Goal: Communication & Community: Answer question/provide support

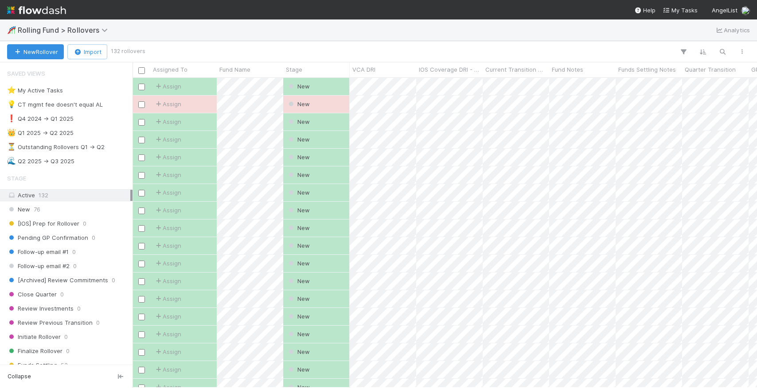
scroll to position [0, 0]
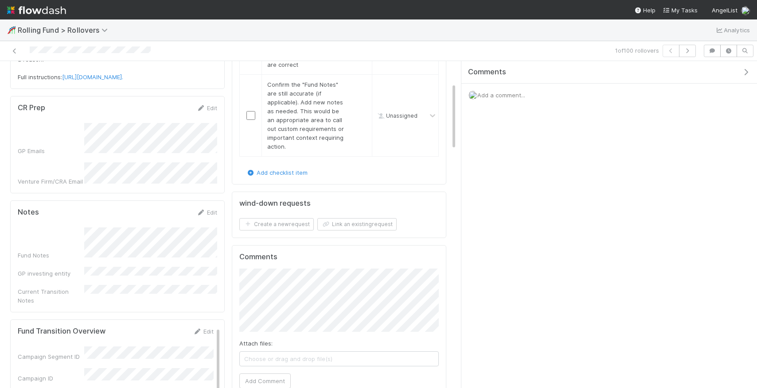
scroll to position [119, 0]
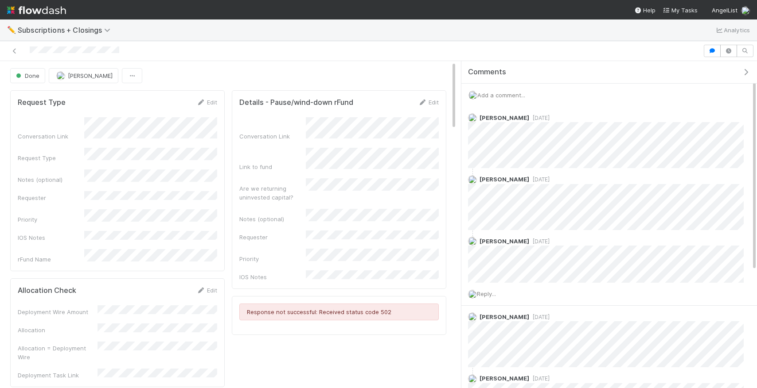
scroll to position [180, 199]
click at [516, 95] on span "Add a comment..." at bounding box center [501, 95] width 48 height 7
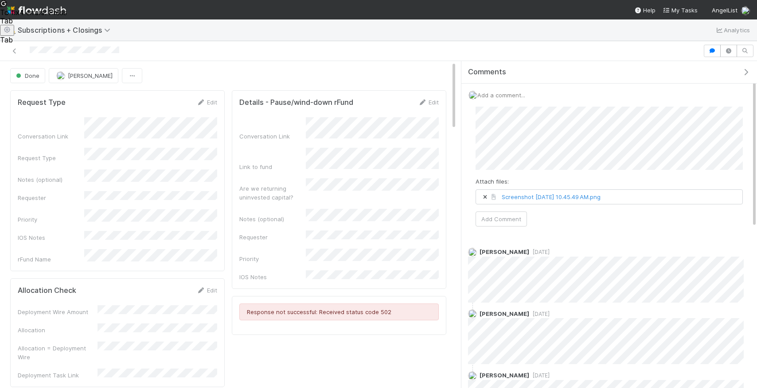
scroll to position [0, 0]
click at [514, 218] on button "Add Comment" at bounding box center [500, 218] width 51 height 15
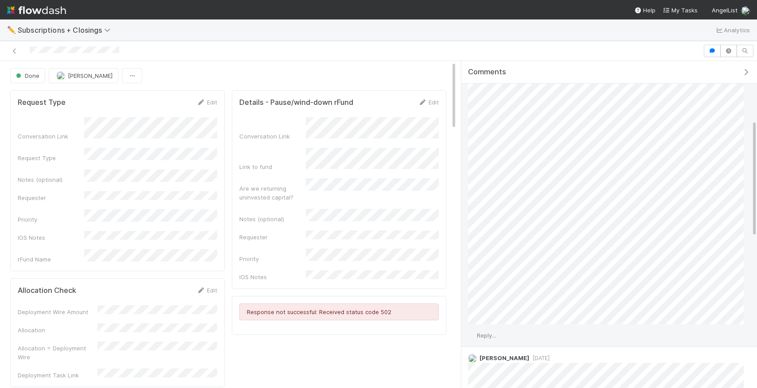
scroll to position [168, 0]
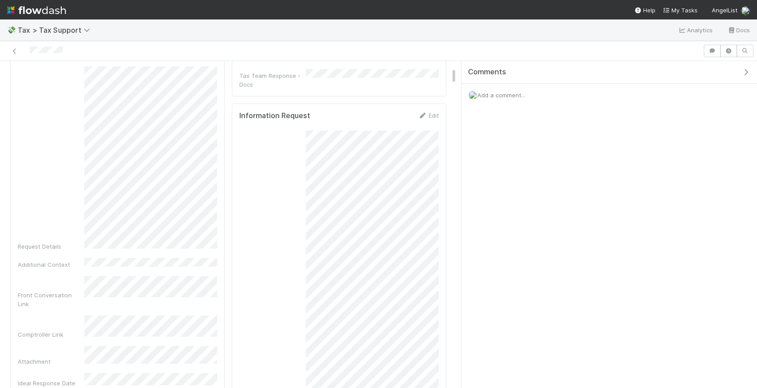
scroll to position [121, 0]
click at [495, 93] on span "Add a comment..." at bounding box center [501, 95] width 48 height 7
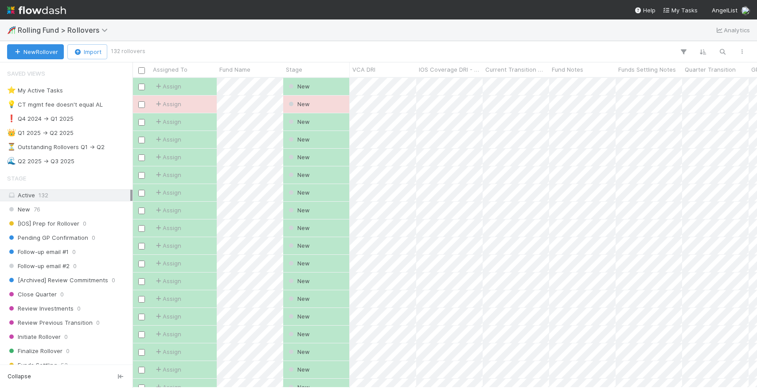
scroll to position [310, 624]
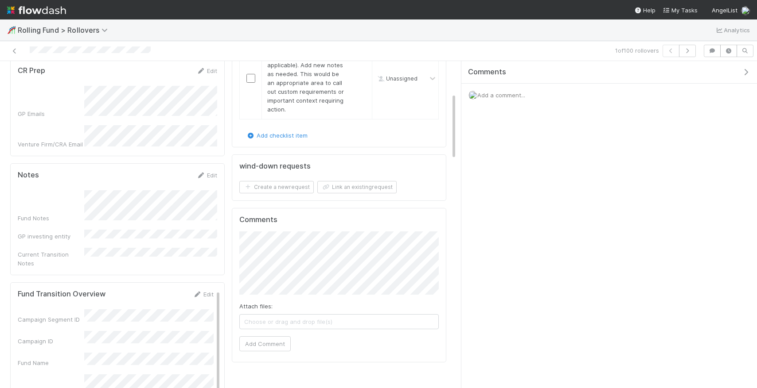
scroll to position [169, 0]
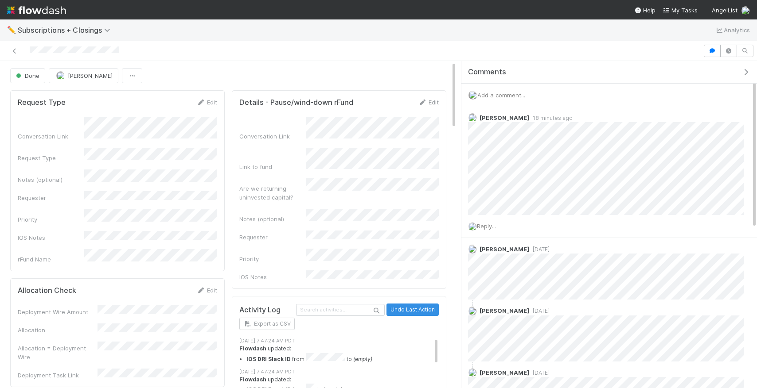
scroll to position [180, 199]
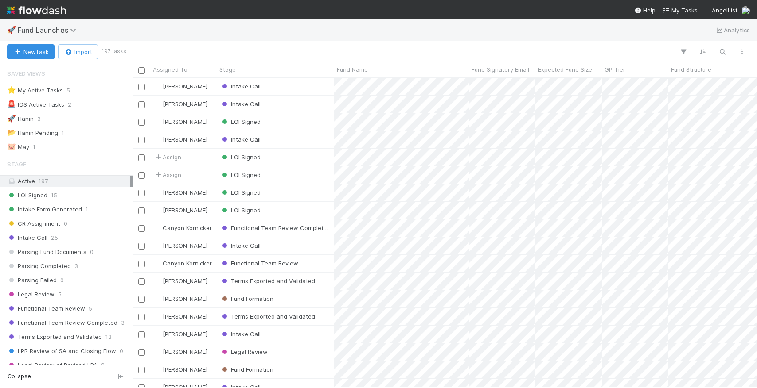
scroll to position [310, 624]
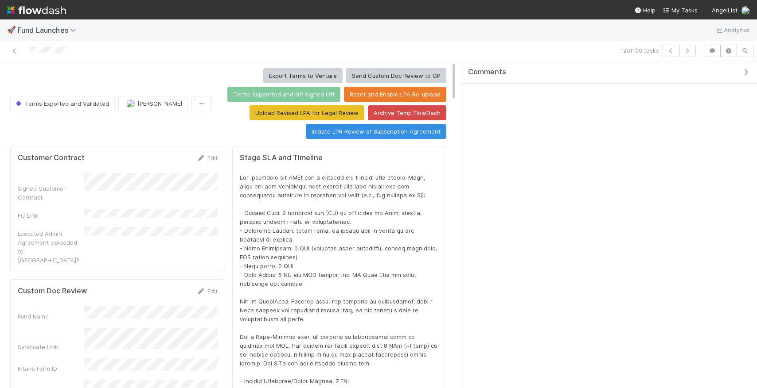
scroll to position [180, 421]
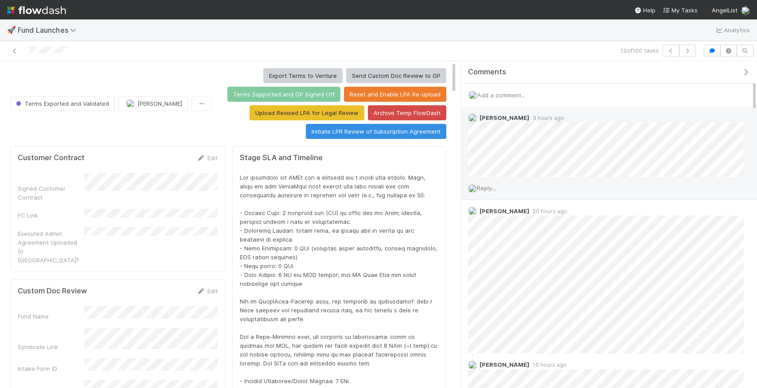
click at [496, 187] on span "Reply..." at bounding box center [486, 188] width 19 height 7
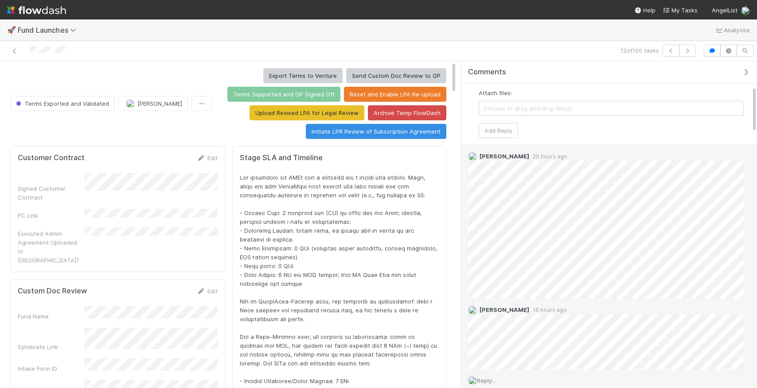
scroll to position [171, 0]
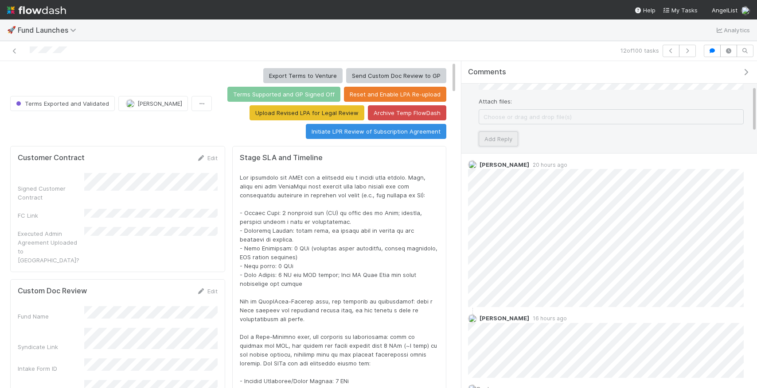
click at [509, 140] on button "Add Reply" at bounding box center [497, 139] width 39 height 15
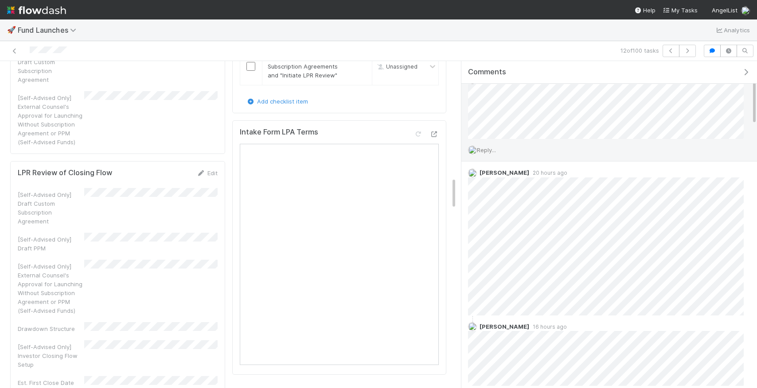
scroll to position [1106, 0]
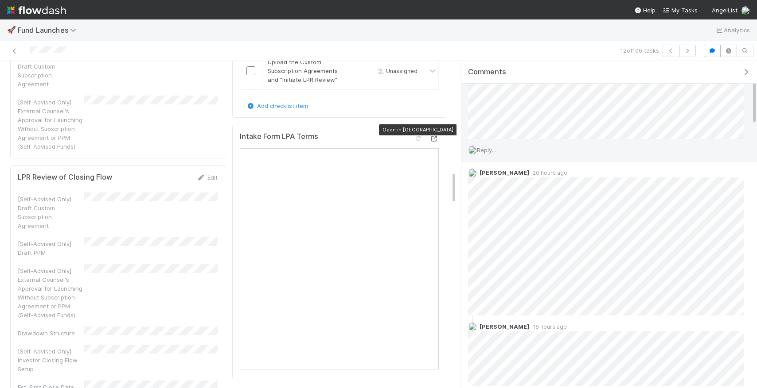
click at [435, 136] on icon at bounding box center [434, 139] width 9 height 6
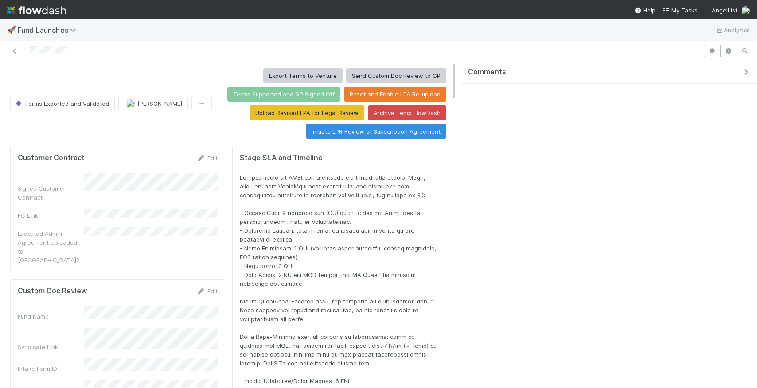
scroll to position [180, 421]
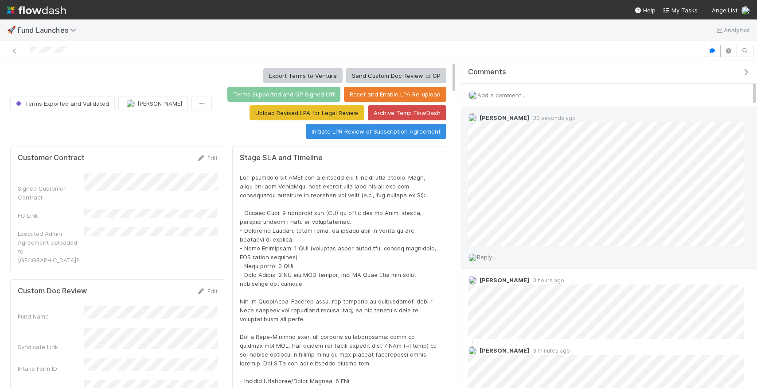
click at [486, 259] on span "Reply..." at bounding box center [486, 257] width 19 height 7
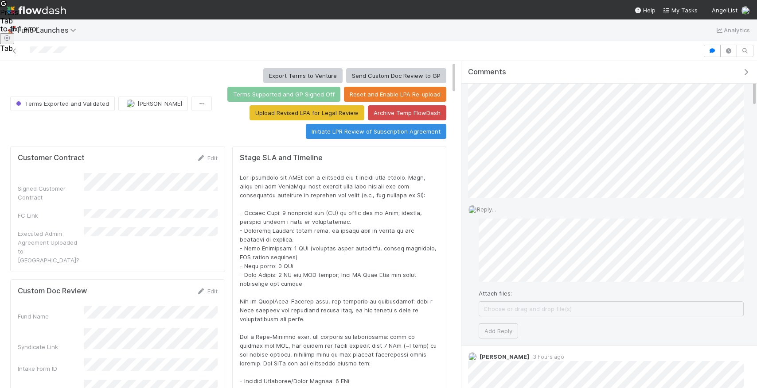
scroll to position [49, 0]
click at [507, 332] on button "Add Reply" at bounding box center [497, 329] width 39 height 15
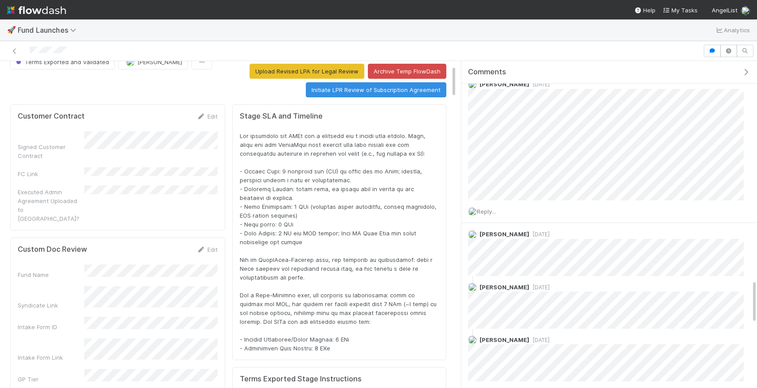
scroll to position [1641, 0]
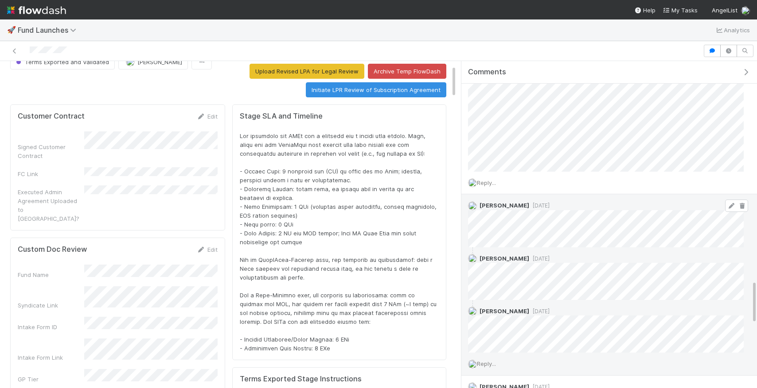
click at [740, 203] on icon at bounding box center [741, 206] width 9 height 6
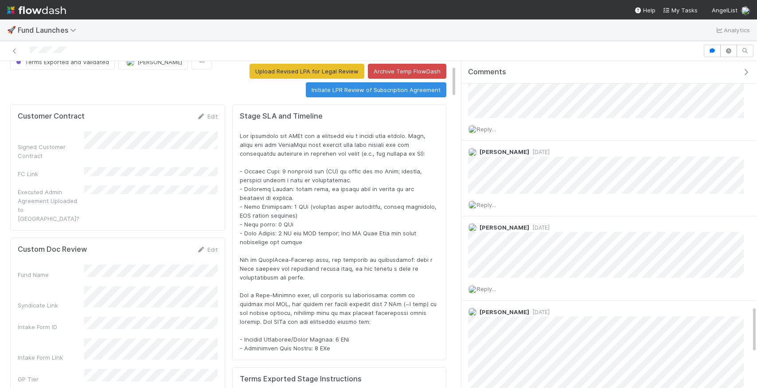
scroll to position [1697, 0]
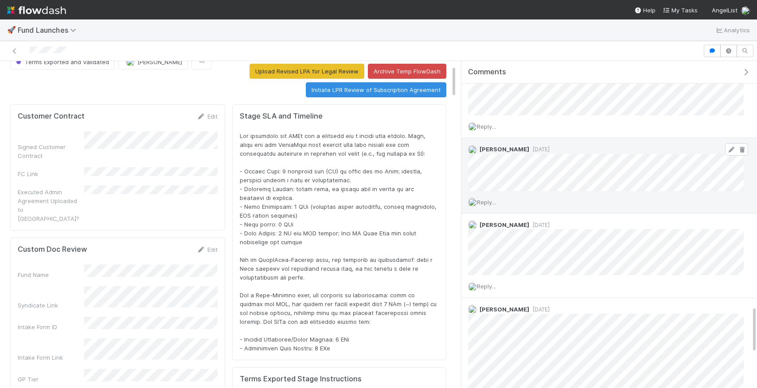
click at [730, 147] on icon at bounding box center [730, 150] width 9 height 6
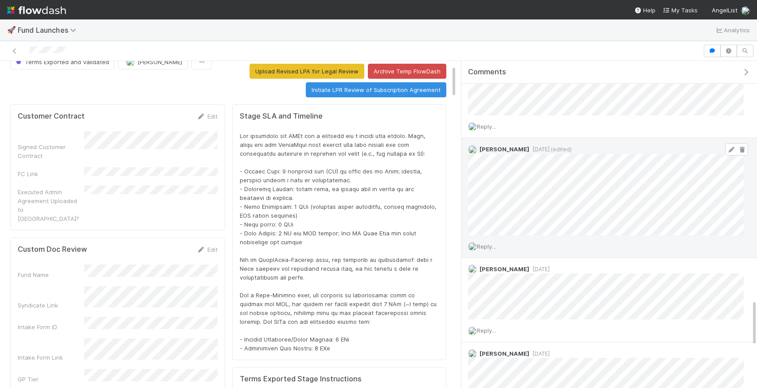
click at [729, 147] on icon at bounding box center [730, 150] width 9 height 6
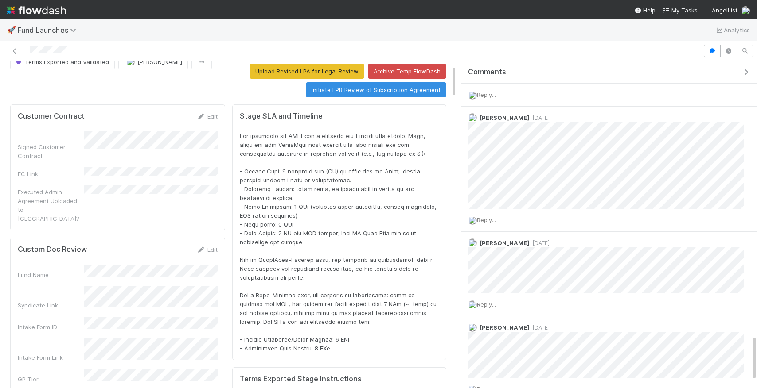
scroll to position [1952, 0]
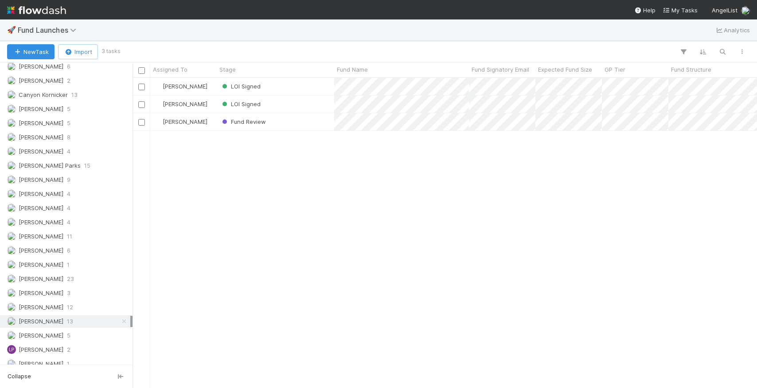
scroll to position [647, 0]
click at [43, 330] on span "[PERSON_NAME]" at bounding box center [41, 333] width 45 height 7
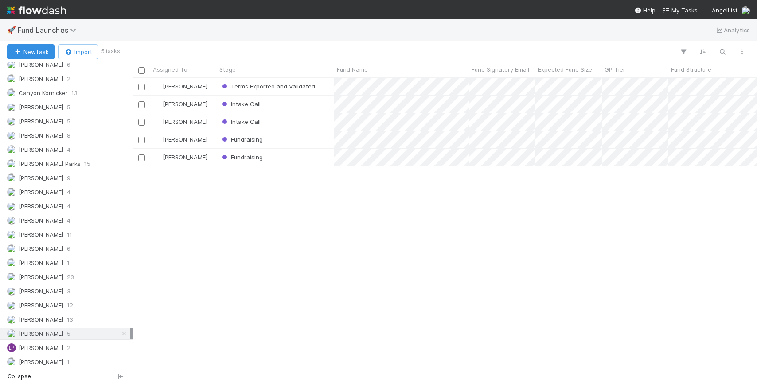
scroll to position [310, 624]
click at [253, 143] on span "Fundraising" at bounding box center [241, 139] width 43 height 7
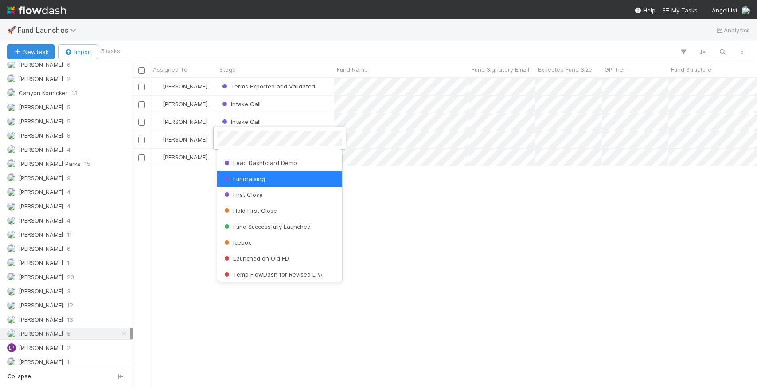
scroll to position [378, 0]
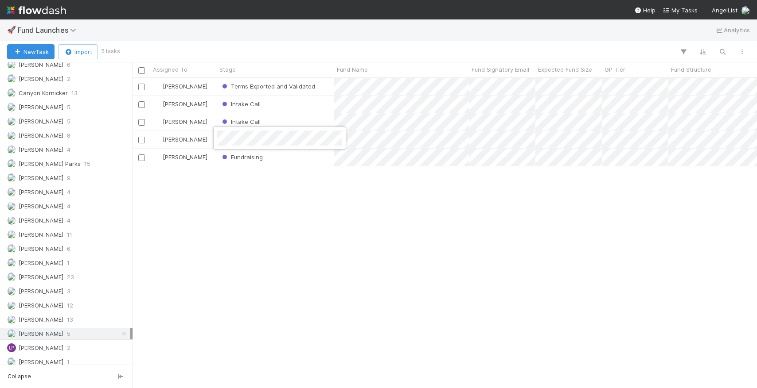
click at [384, 218] on div at bounding box center [378, 194] width 757 height 388
click at [240, 142] on span "Fundraising" at bounding box center [241, 139] width 43 height 7
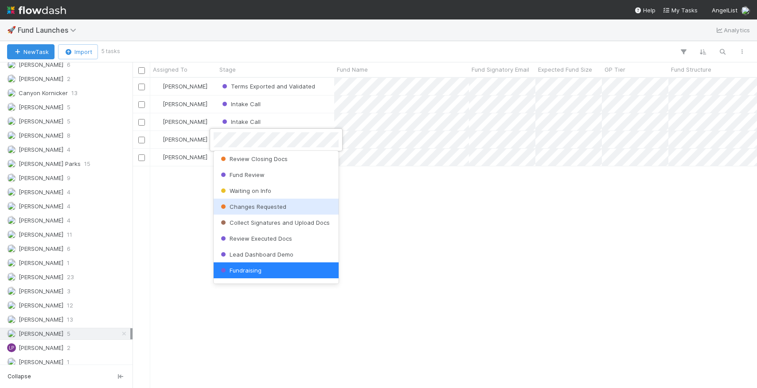
scroll to position [381, 0]
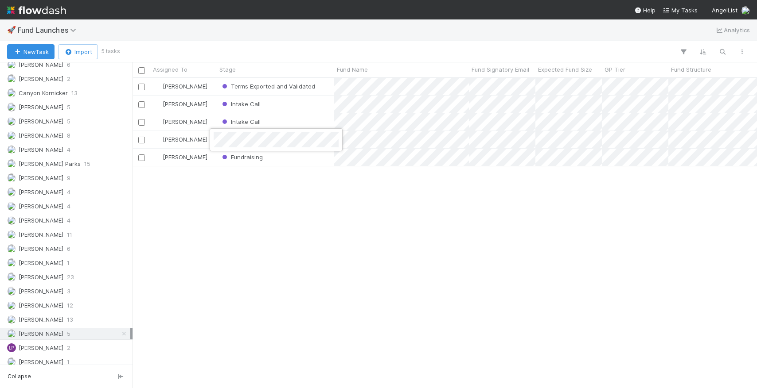
click at [381, 206] on div at bounding box center [378, 194] width 757 height 388
click at [247, 143] on div "Fundraising" at bounding box center [241, 139] width 43 height 9
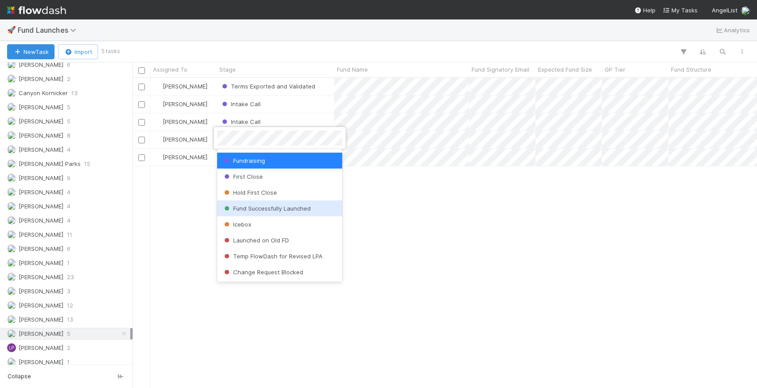
click at [276, 205] on div "Fund Successfully Launched" at bounding box center [279, 209] width 125 height 16
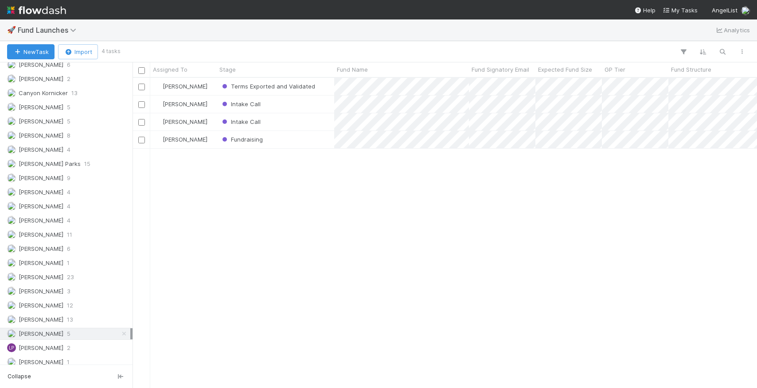
click at [375, 213] on div "Leia Slosberg Terms Exported and Validated 8/8/25, 2:27:18 PM 8/20/25, 7:14:13 …" at bounding box center [444, 233] width 624 height 310
click at [242, 142] on span "Fundraising" at bounding box center [241, 139] width 43 height 7
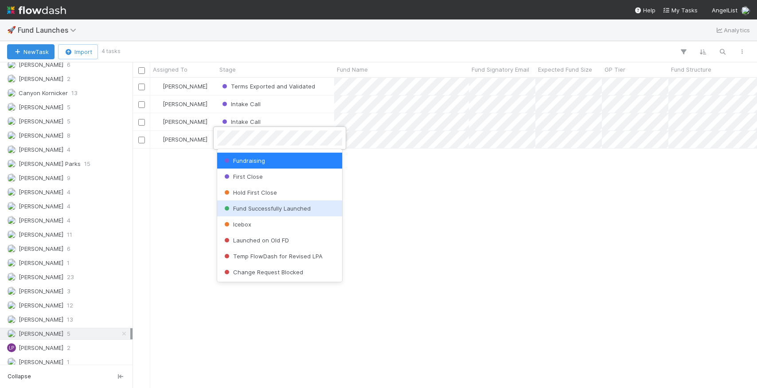
click at [255, 213] on div "Fund Successfully Launched" at bounding box center [279, 209] width 125 height 16
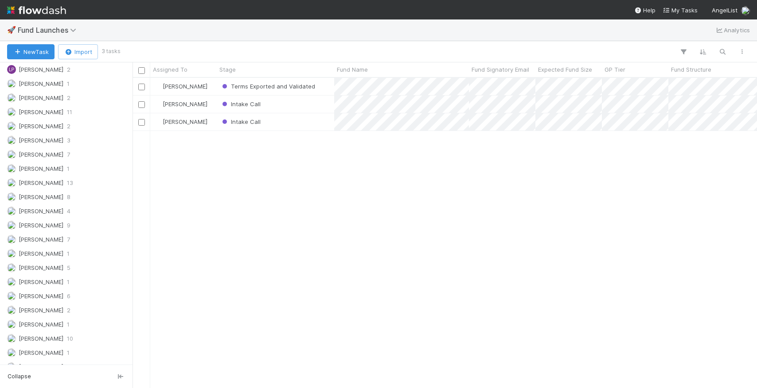
scroll to position [936, 0]
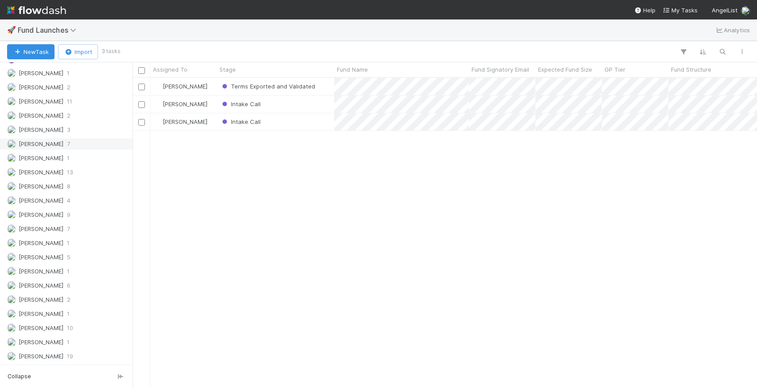
click at [59, 145] on span "Nadia Koritareva" at bounding box center [41, 143] width 45 height 7
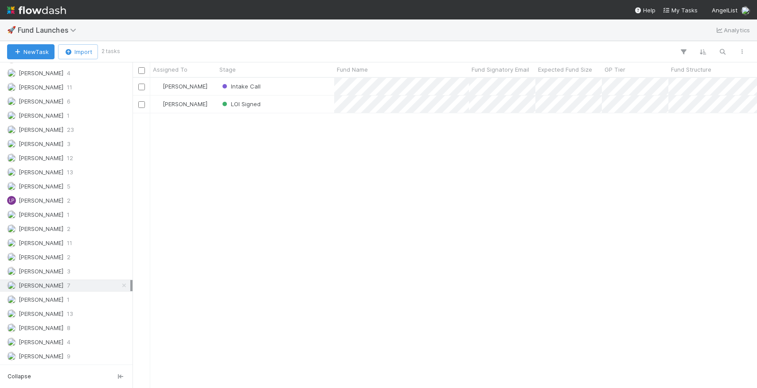
scroll to position [794, 0]
click at [44, 143] on span "Jonah Lecker" at bounding box center [41, 144] width 45 height 7
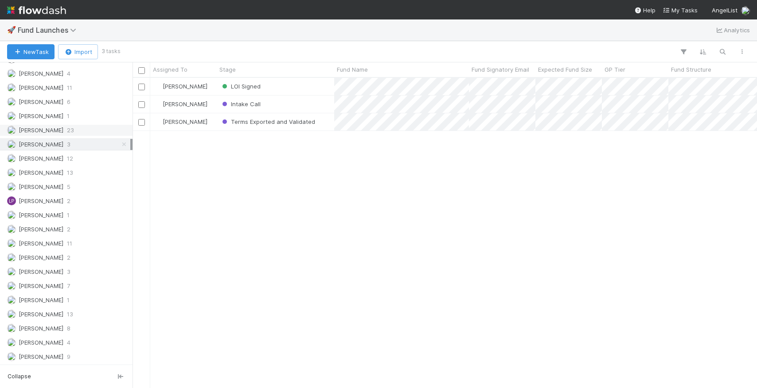
scroll to position [310, 624]
click at [45, 131] on span "Jeremy Navarro" at bounding box center [41, 130] width 45 height 7
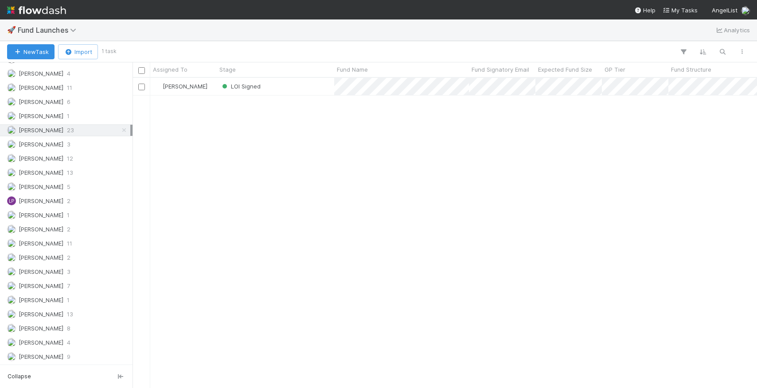
scroll to position [310, 624]
click at [40, 328] on span "Peter Lee" at bounding box center [41, 328] width 45 height 7
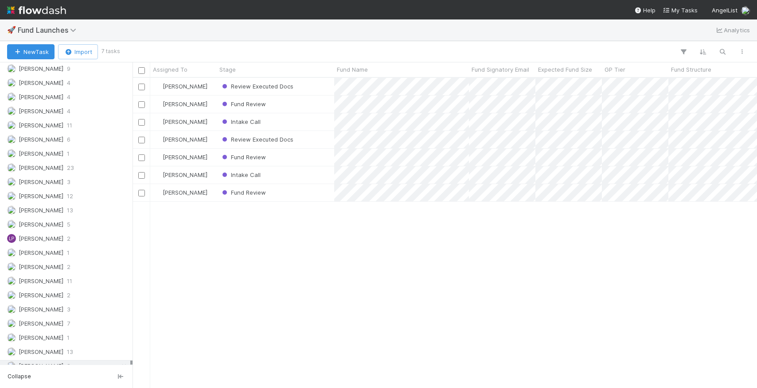
scroll to position [753, 0]
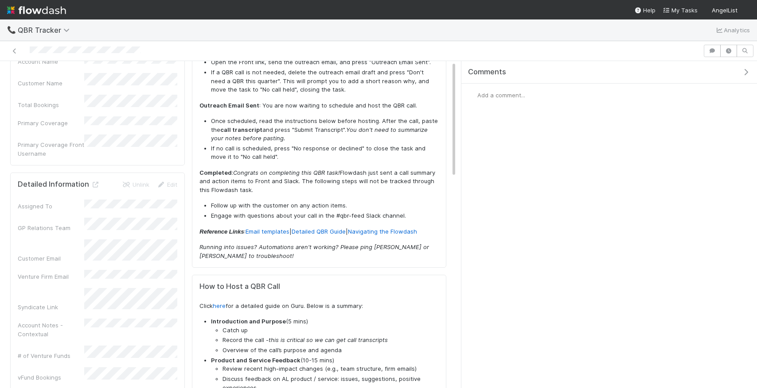
scroll to position [79, 0]
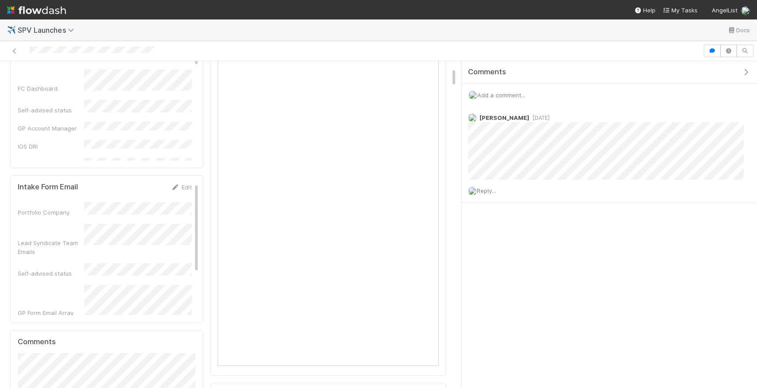
scroll to position [109, 0]
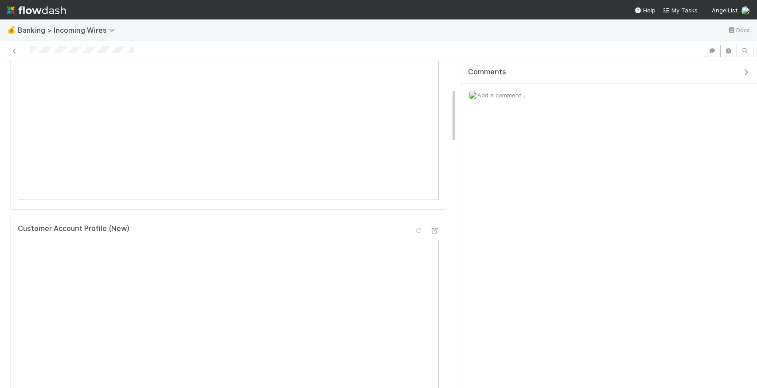
scroll to position [175, 0]
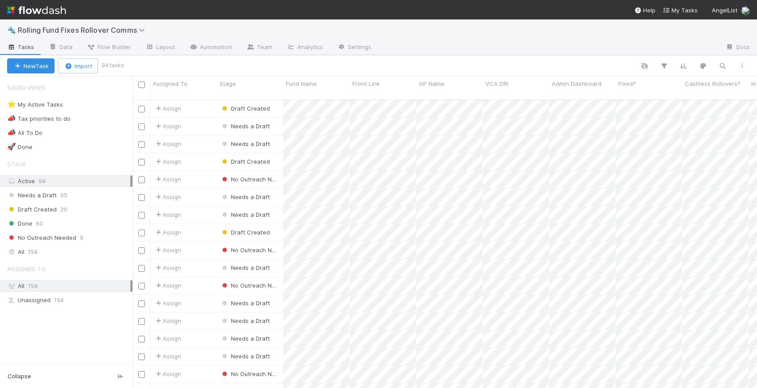
scroll to position [296, 624]
click at [725, 64] on icon "button" at bounding box center [722, 66] width 9 height 8
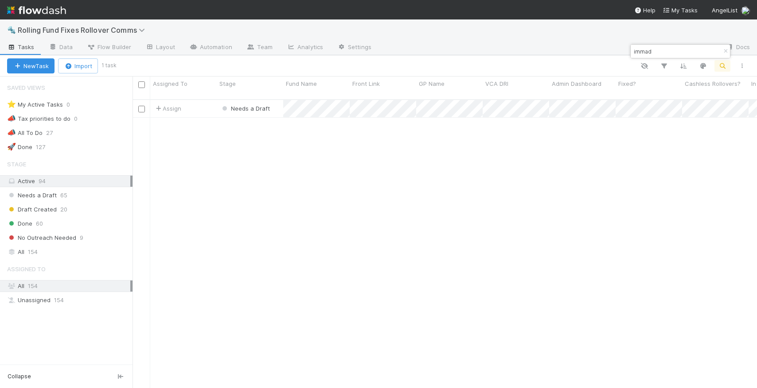
type input "immad"
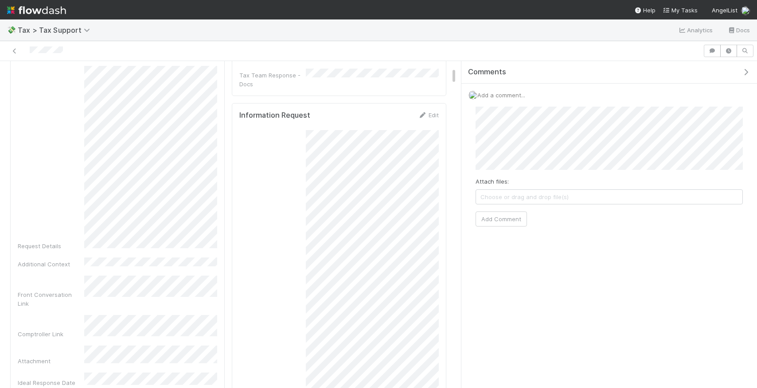
scroll to position [20, 0]
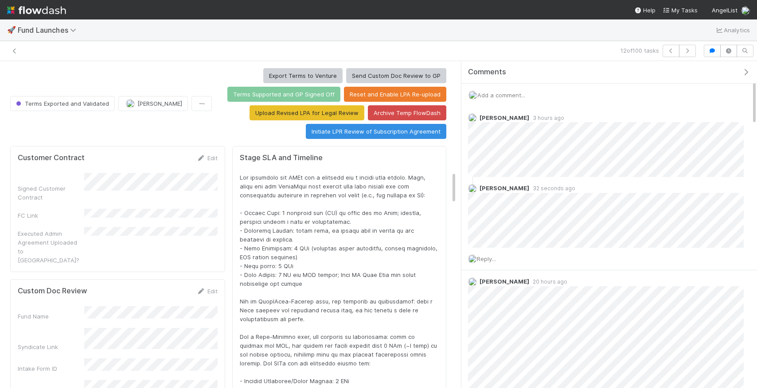
scroll to position [109, 0]
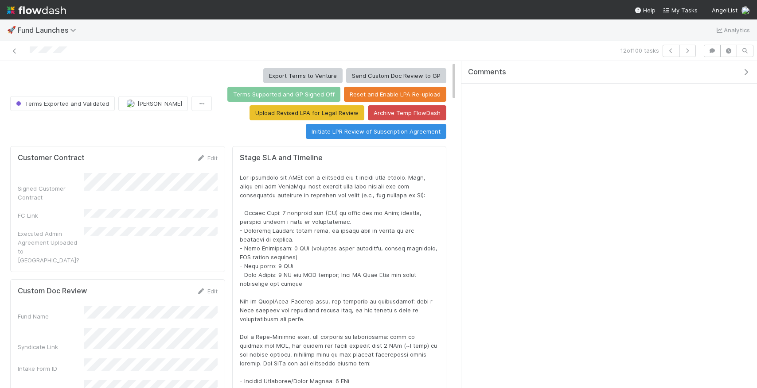
scroll to position [180, 421]
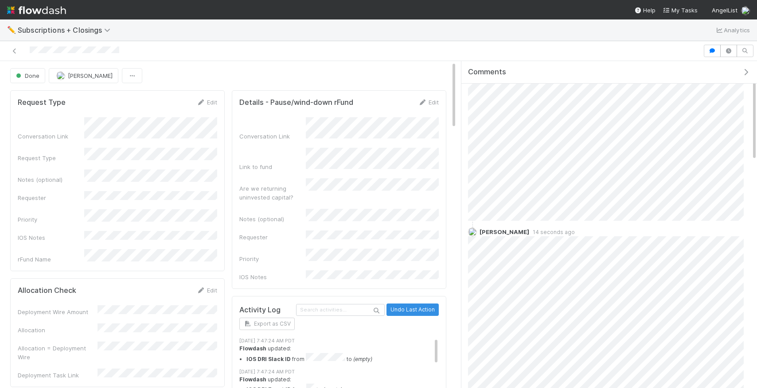
scroll to position [321, 0]
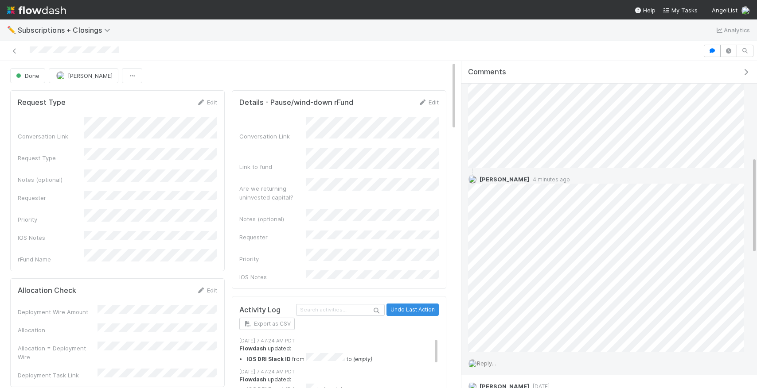
click at [482, 357] on div "Reply..." at bounding box center [605, 364] width 289 height 22
click at [485, 361] on span "Reply..." at bounding box center [486, 363] width 19 height 7
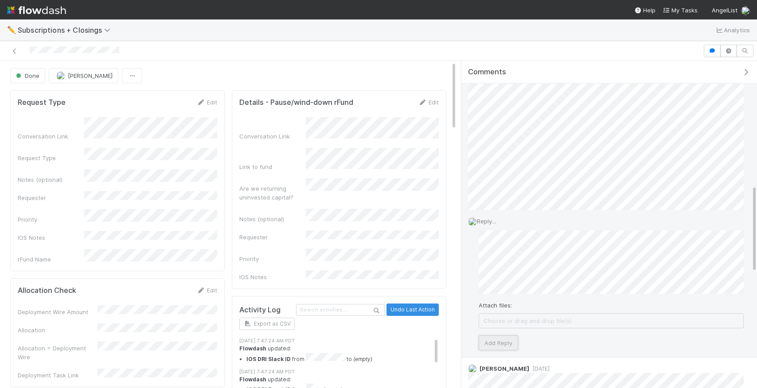
click at [497, 341] on button "Add Reply" at bounding box center [497, 343] width 39 height 15
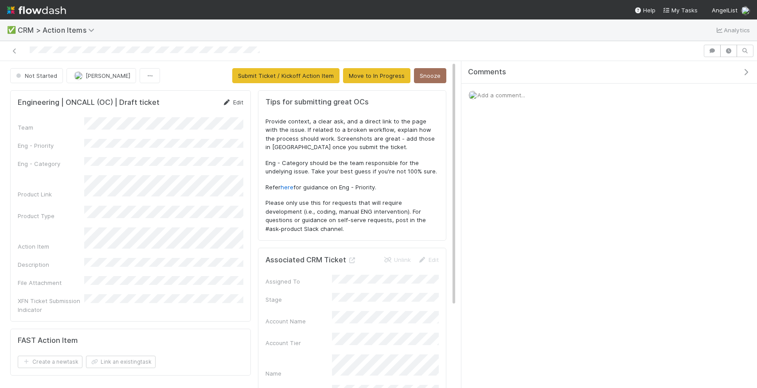
click at [235, 104] on link "Edit" at bounding box center [232, 102] width 21 height 7
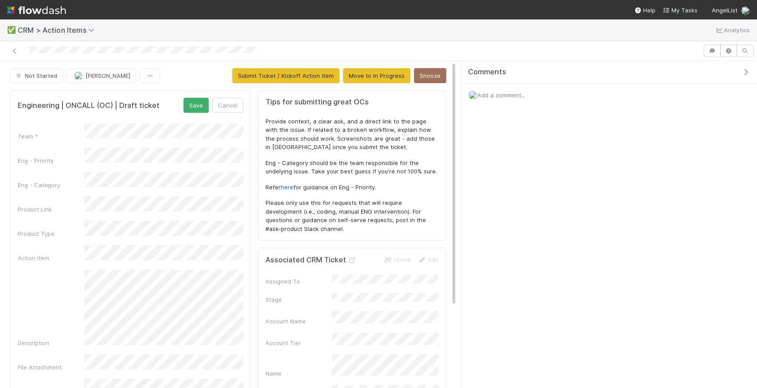
click at [67, 317] on div "Description" at bounding box center [130, 309] width 225 height 78
click at [118, 188] on div "Within 24 hours" at bounding box center [165, 190] width 155 height 16
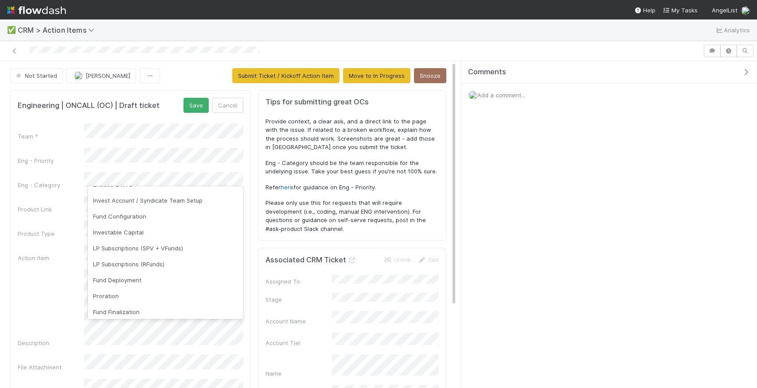
scroll to position [95, 0]
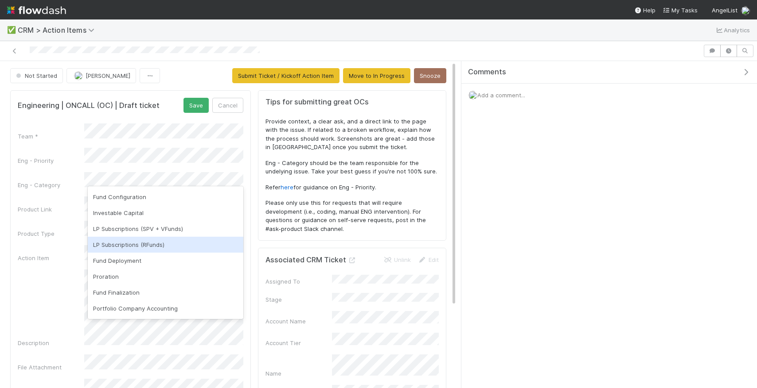
click at [120, 246] on div "LP Subscriptions (RFunds)" at bounding box center [165, 245] width 155 height 16
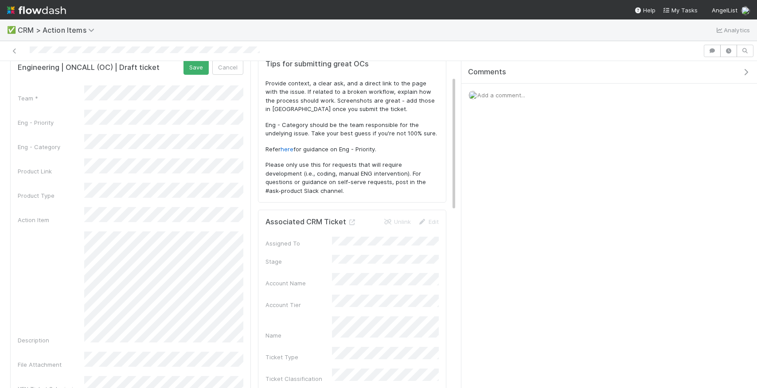
scroll to position [37, 0]
click at [192, 70] on button "Save" at bounding box center [195, 68] width 25 height 15
click at [233, 71] on form "Engineering | ONCALL (OC) | Draft ticket Edit Team Eng - Priority Eng - Categor…" at bounding box center [130, 208] width 225 height 295
click at [233, 63] on link "Edit" at bounding box center [232, 65] width 21 height 7
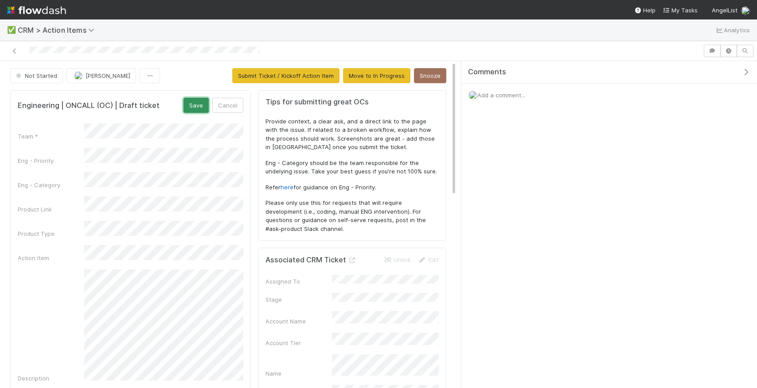
click at [197, 111] on button "Save" at bounding box center [195, 105] width 25 height 15
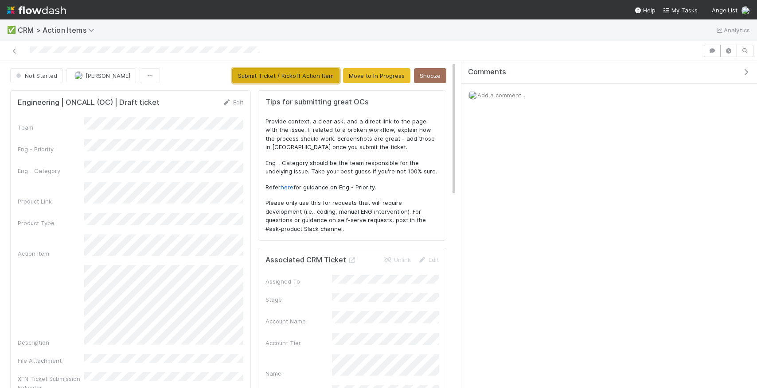
click at [299, 77] on button "Submit Ticket / Kickoff Action Item" at bounding box center [285, 75] width 107 height 15
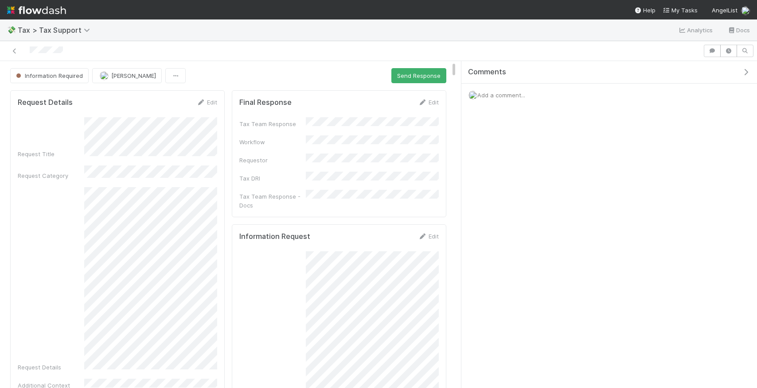
click at [525, 92] on span "Add a comment..." at bounding box center [501, 95] width 48 height 7
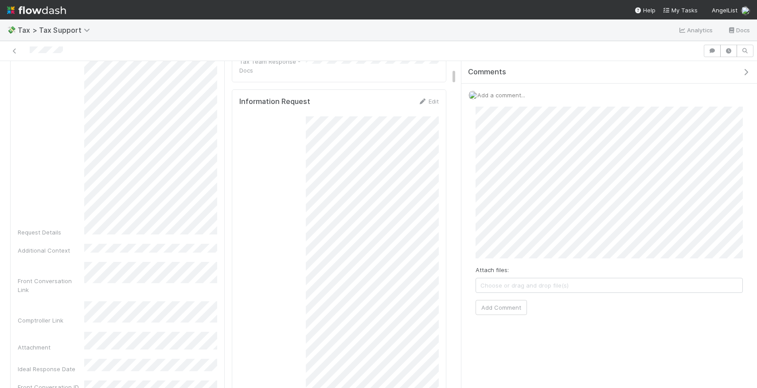
scroll to position [94, 0]
click at [507, 306] on button "Add Comment" at bounding box center [500, 307] width 51 height 15
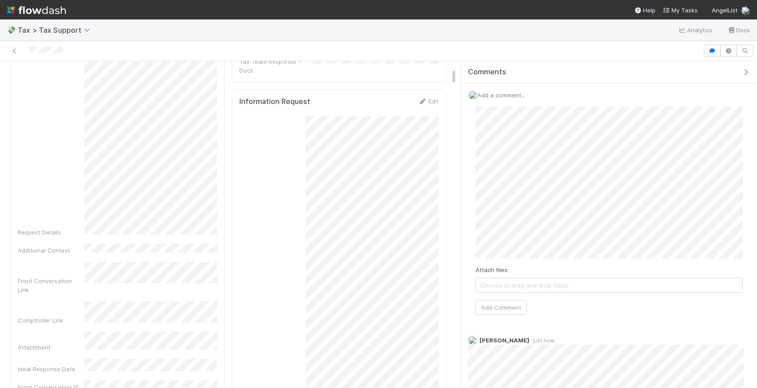
scroll to position [0, 0]
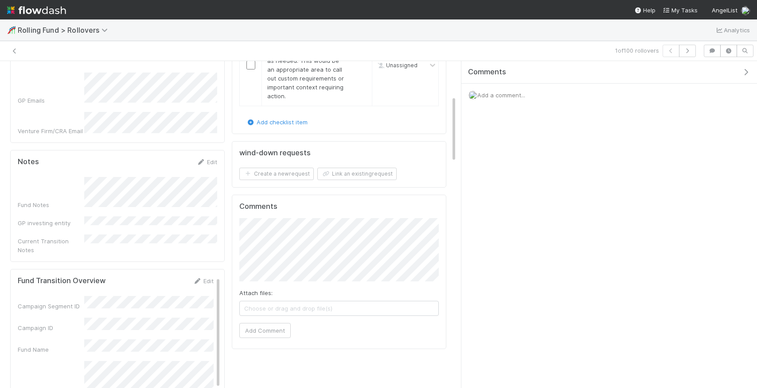
scroll to position [180, 199]
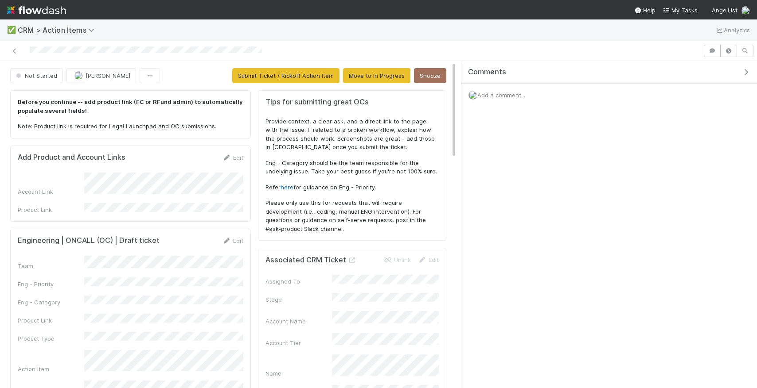
click at [233, 151] on div "Add Product and Account Links Edit Account Link Product Link" at bounding box center [130, 184] width 241 height 76
click at [233, 154] on link "Edit" at bounding box center [232, 157] width 21 height 7
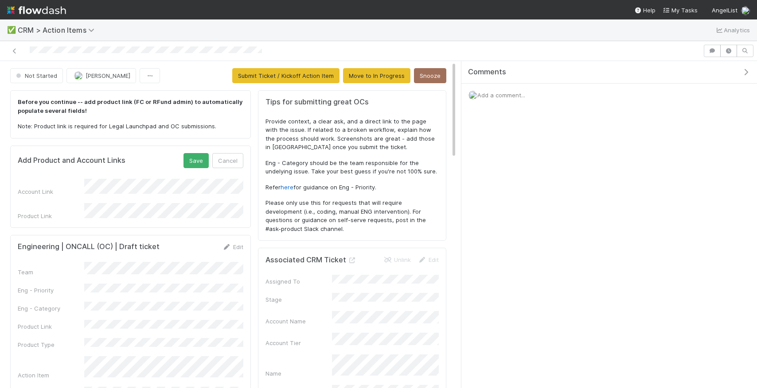
click at [210, 199] on div "Account Link Product Link" at bounding box center [130, 200] width 225 height 42
click at [202, 161] on button "Save" at bounding box center [195, 160] width 25 height 15
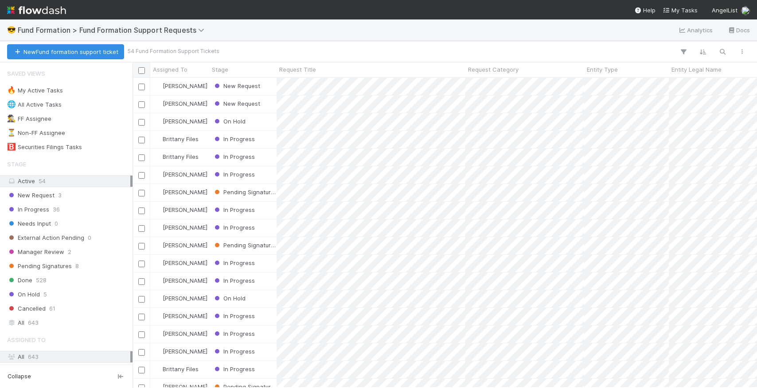
scroll to position [310, 624]
click at [89, 51] on button "New Fund formation support ticket" at bounding box center [65, 51] width 117 height 15
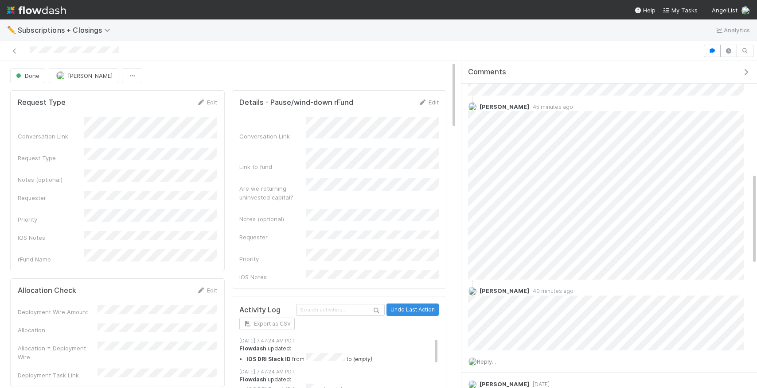
scroll to position [403, 0]
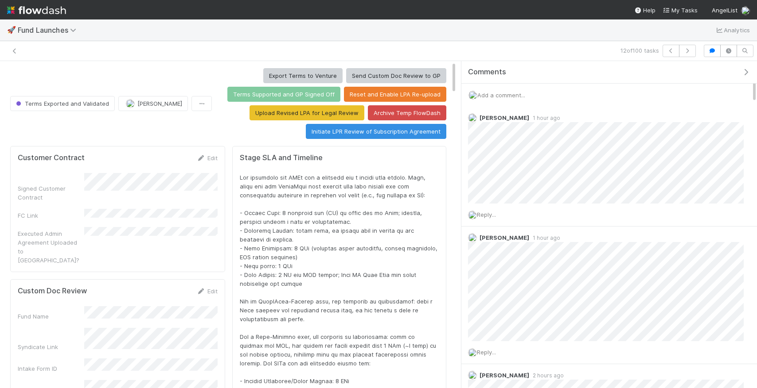
scroll to position [180, 421]
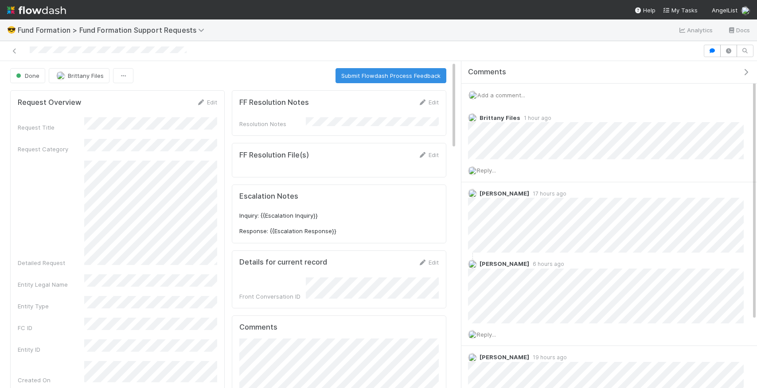
click at [507, 102] on div "Add a comment..." at bounding box center [608, 95] width 295 height 23
click at [506, 93] on span "Add a comment..." at bounding box center [501, 95] width 48 height 7
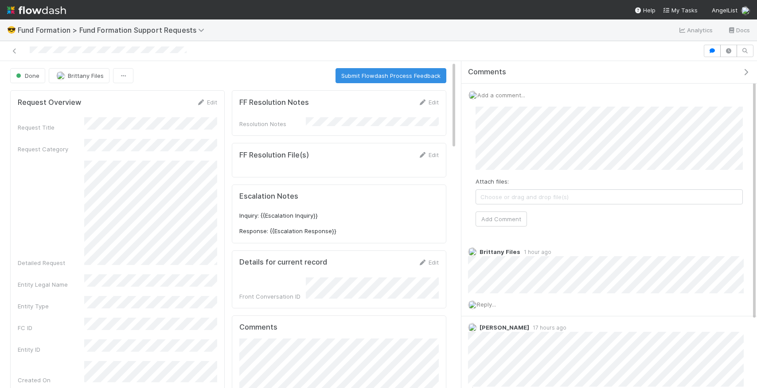
click at [517, 191] on span "Choose or drag and drop file(s)" at bounding box center [609, 197] width 266 height 14
click at [511, 223] on button "Add Comment" at bounding box center [500, 219] width 51 height 15
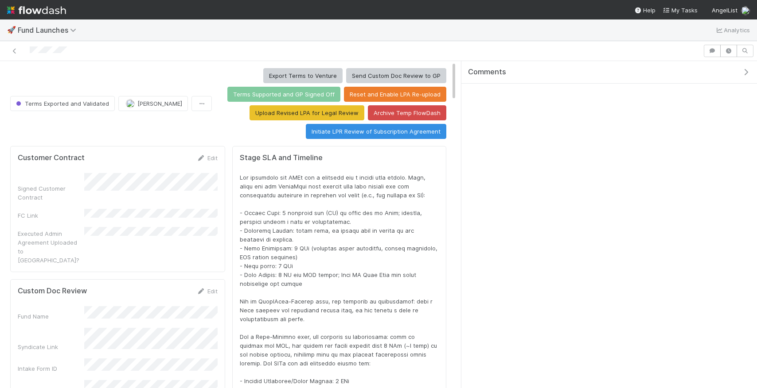
scroll to position [180, 421]
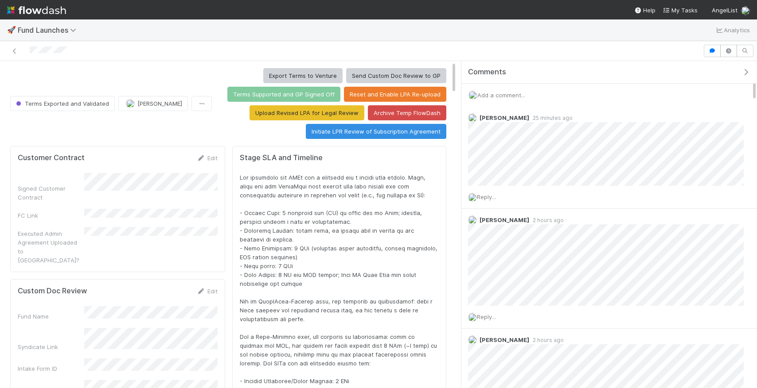
click at [520, 95] on span "Add a comment..." at bounding box center [501, 95] width 48 height 7
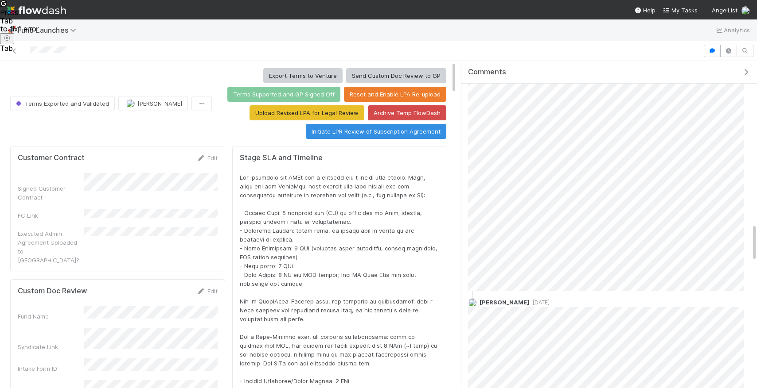
scroll to position [1468, 0]
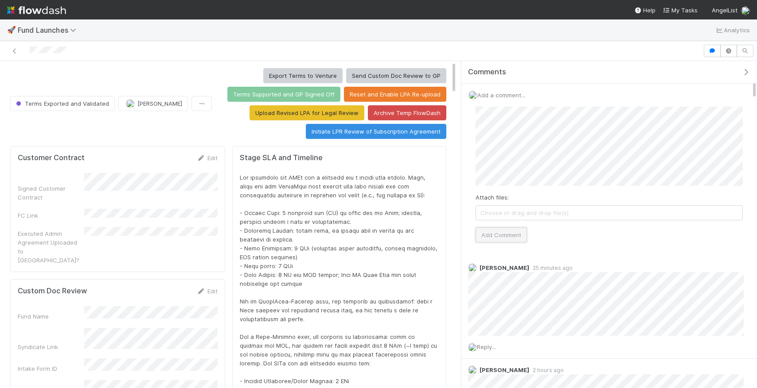
click at [505, 238] on button "Add Comment" at bounding box center [500, 235] width 51 height 15
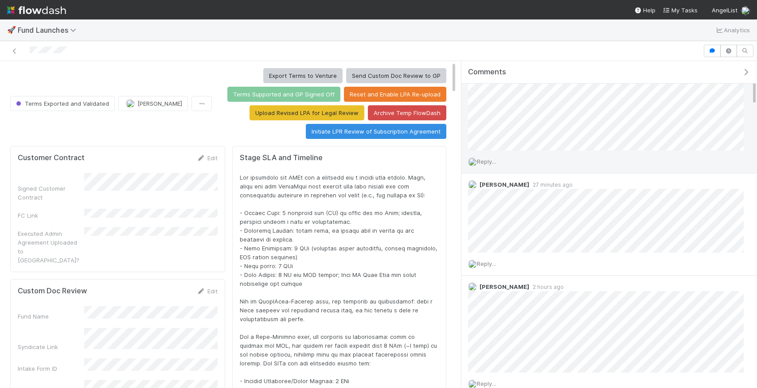
scroll to position [88, 0]
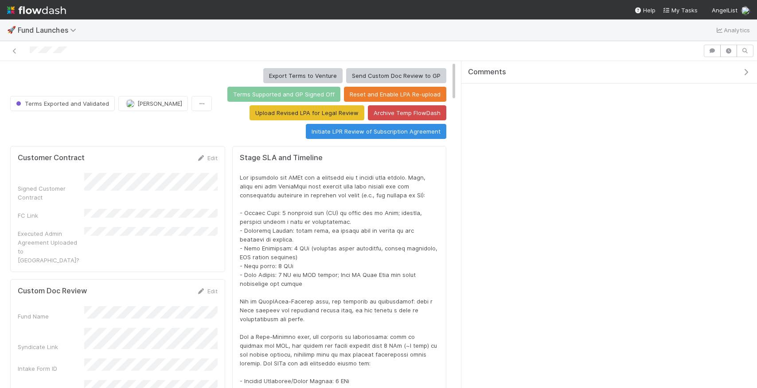
scroll to position [180, 421]
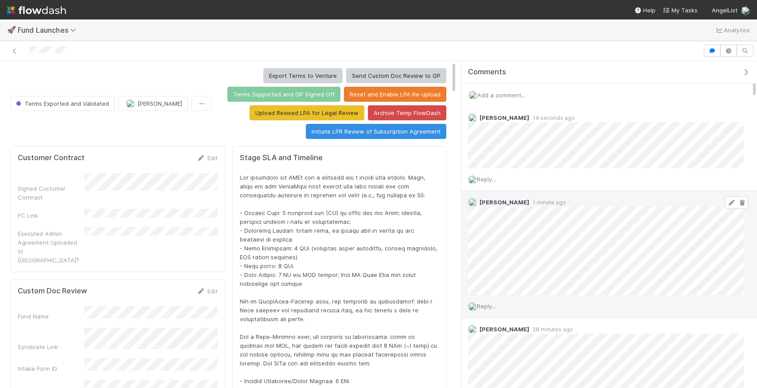
click at [731, 204] on icon at bounding box center [730, 203] width 9 height 6
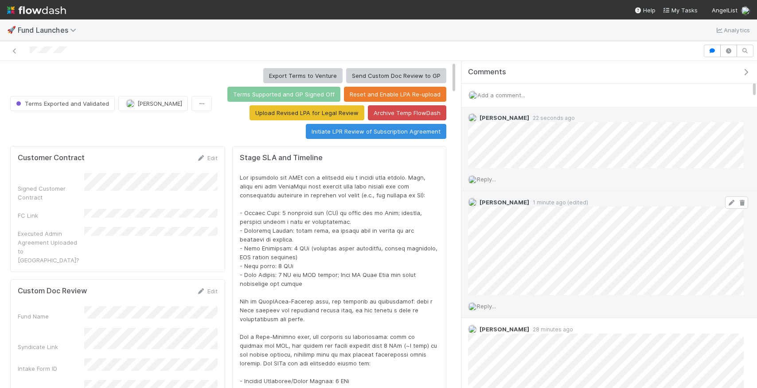
click at [492, 176] on span "Reply..." at bounding box center [486, 179] width 19 height 7
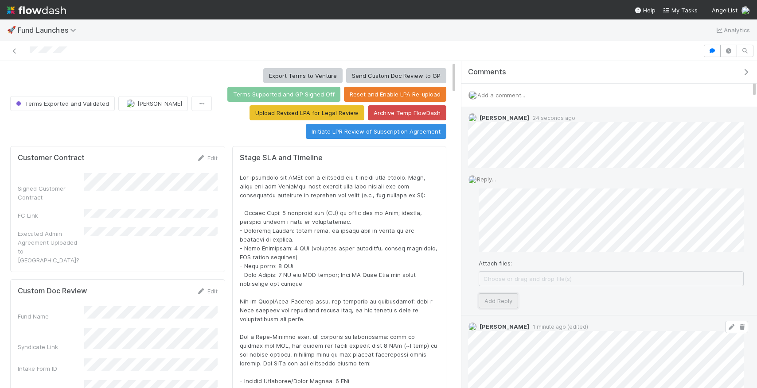
click at [495, 301] on button "Add Reply" at bounding box center [497, 301] width 39 height 15
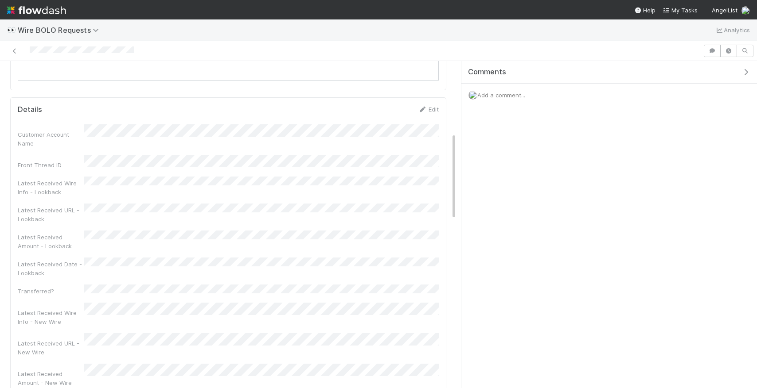
scroll to position [15, 0]
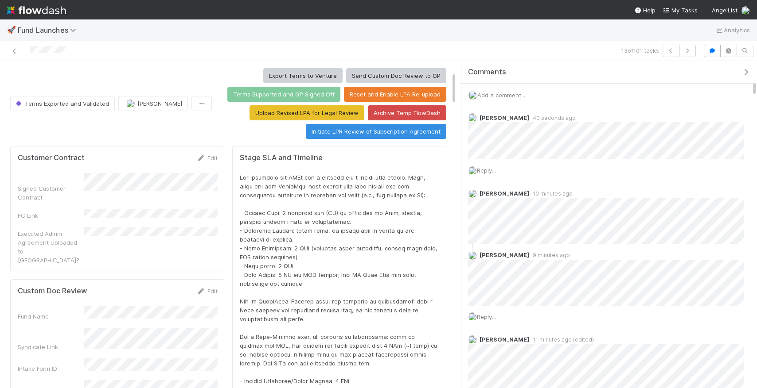
scroll to position [362, 0]
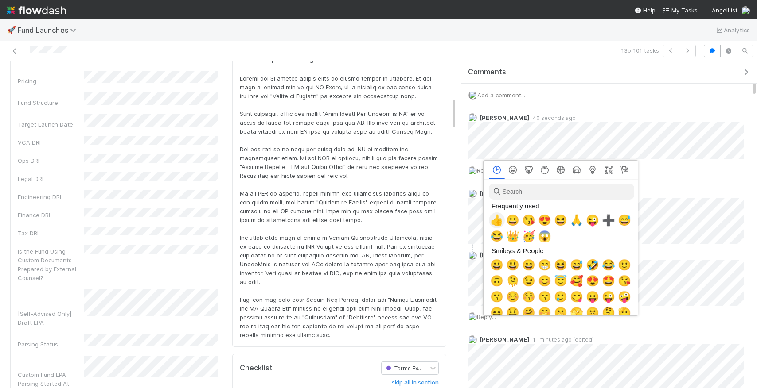
click at [498, 216] on span "👍" at bounding box center [496, 220] width 13 height 12
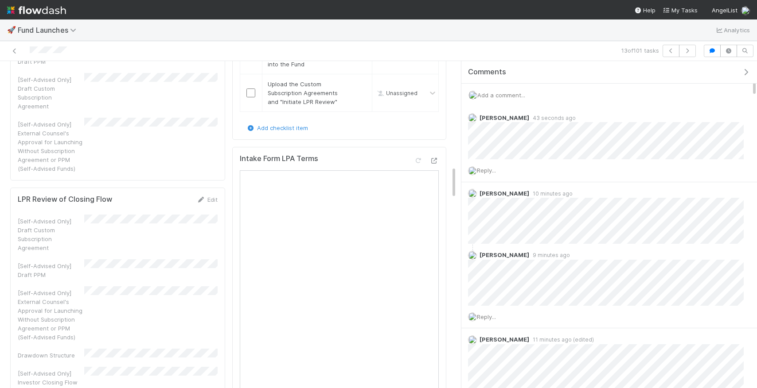
scroll to position [1086, 0]
click at [432, 156] on icon at bounding box center [434, 159] width 9 height 6
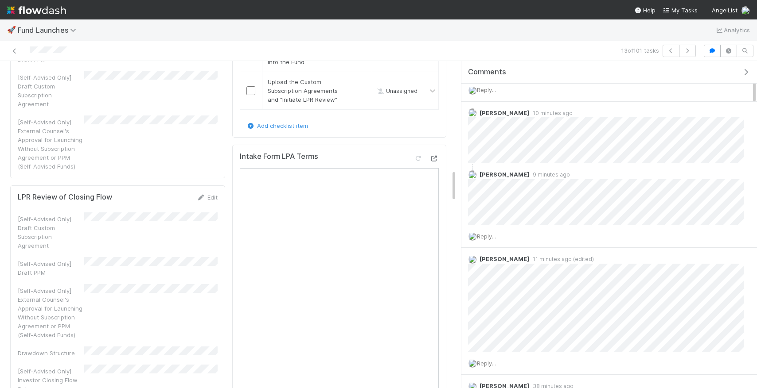
scroll to position [93, 0]
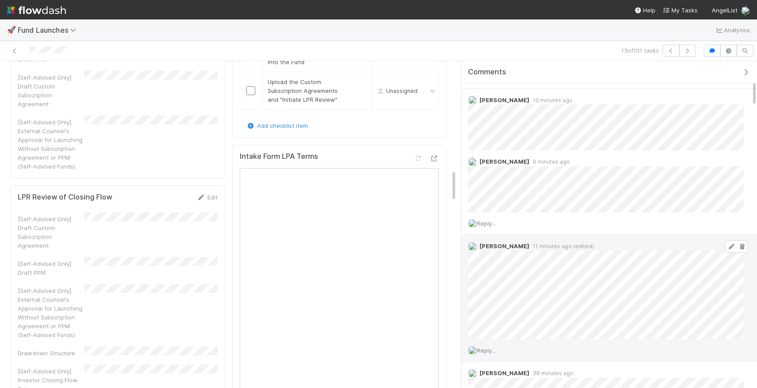
click at [729, 244] on icon at bounding box center [730, 247] width 9 height 6
click at [455, 349] on div "Terms Exported and Validated Leia Slosberg Export Terms to Venture Send Custom …" at bounding box center [378, 224] width 757 height 327
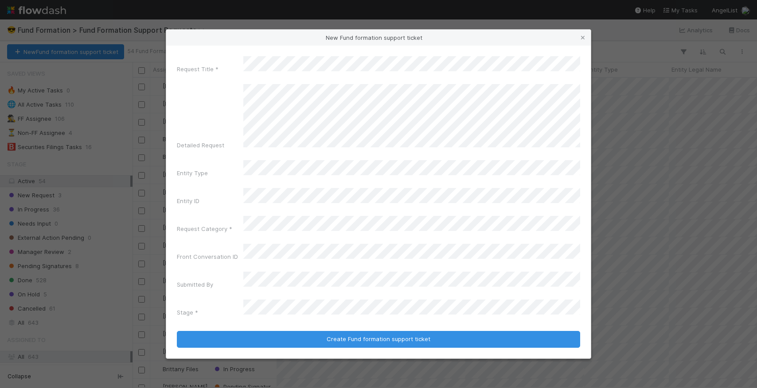
scroll to position [310, 624]
click at [481, 156] on html "😎 Fund Formation > Fund Formation Support Requests Analytics Docs New Fund form…" at bounding box center [378, 194] width 757 height 388
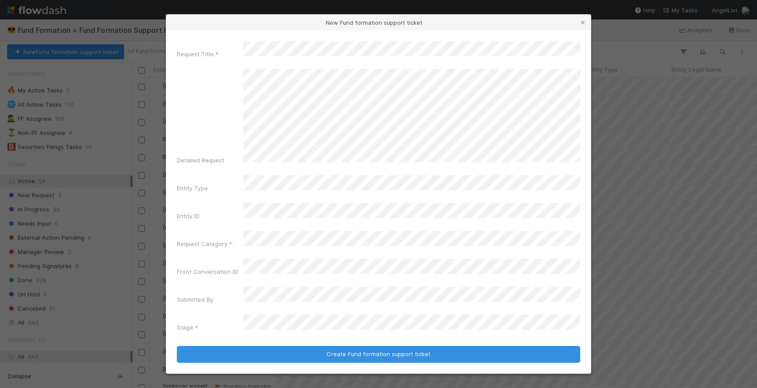
click at [283, 202] on div "Request Title * Detailed Request Entity Type Entity ID Request Category * Front…" at bounding box center [378, 188] width 403 height 295
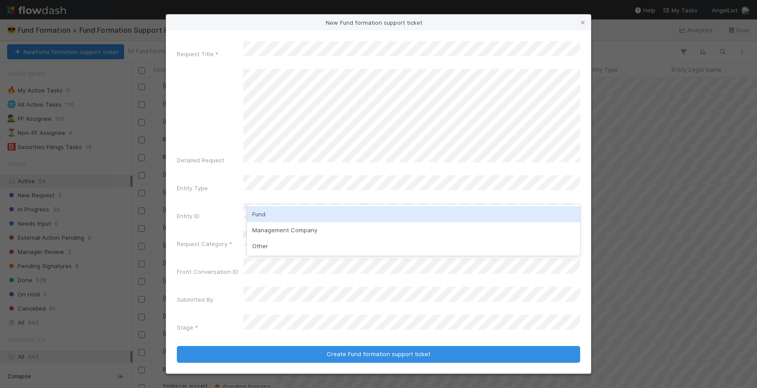
click at [278, 218] on div "Fund" at bounding box center [413, 214] width 333 height 16
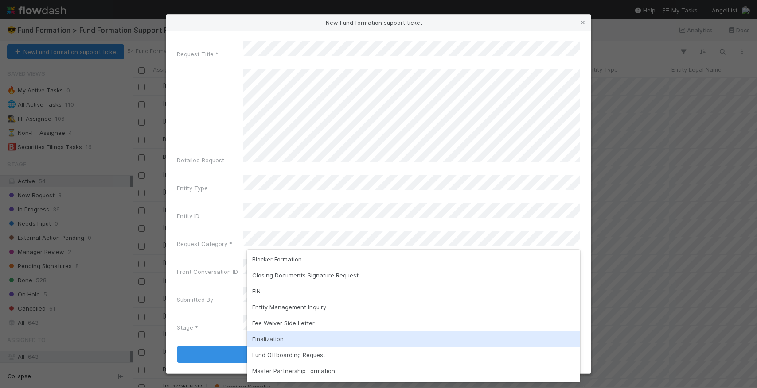
scroll to position [78, 0]
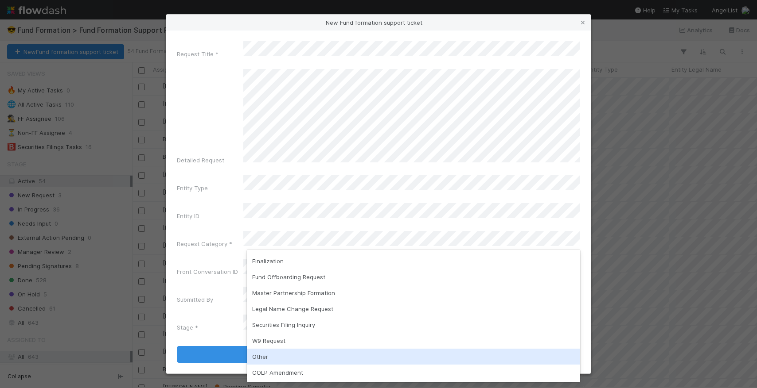
click at [282, 357] on div "Other" at bounding box center [413, 357] width 333 height 16
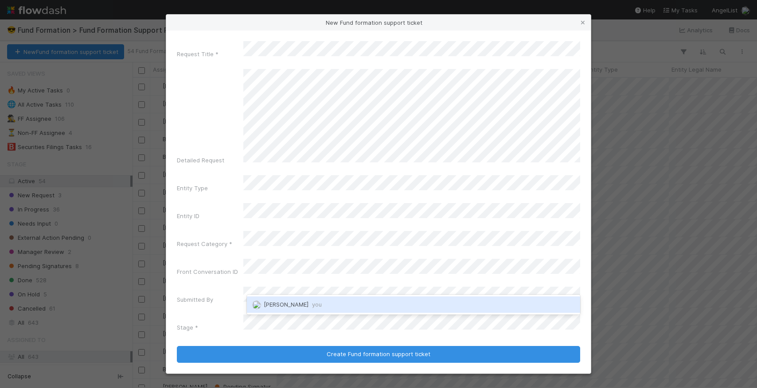
click at [300, 295] on div "Leia Slosberg you" at bounding box center [413, 304] width 333 height 19
click at [300, 304] on span "Leia Slosberg you" at bounding box center [293, 304] width 58 height 7
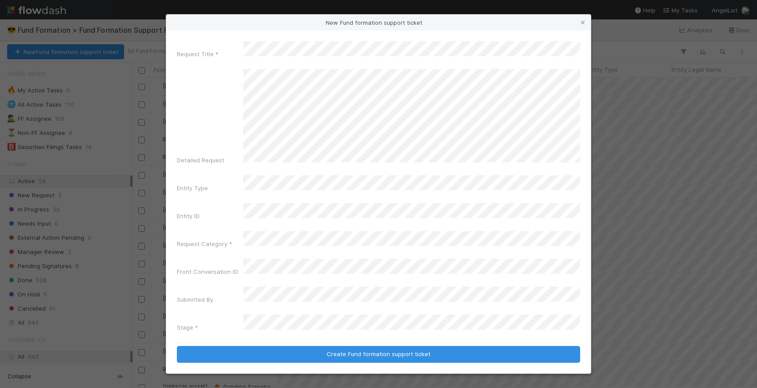
click at [195, 323] on div "Stage *" at bounding box center [210, 329] width 66 height 12
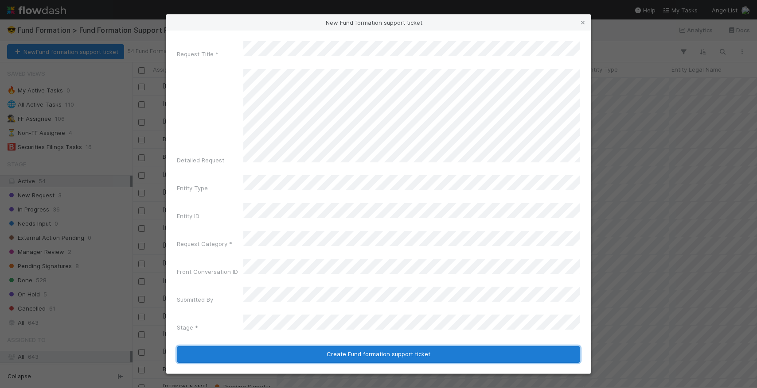
click at [247, 346] on button "Create Fund formation support ticket" at bounding box center [378, 354] width 403 height 17
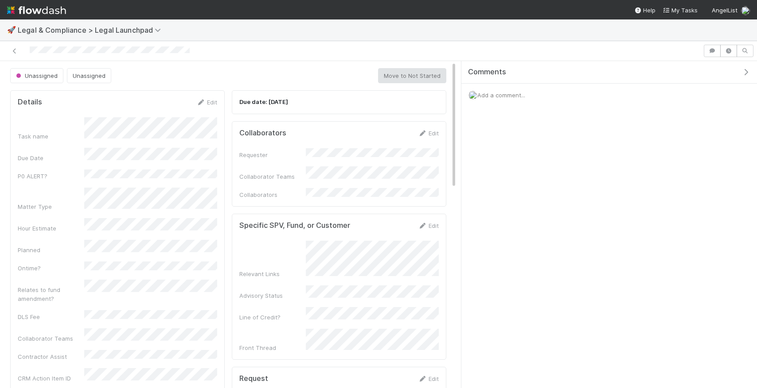
click at [517, 95] on span "Add a comment..." at bounding box center [501, 95] width 48 height 7
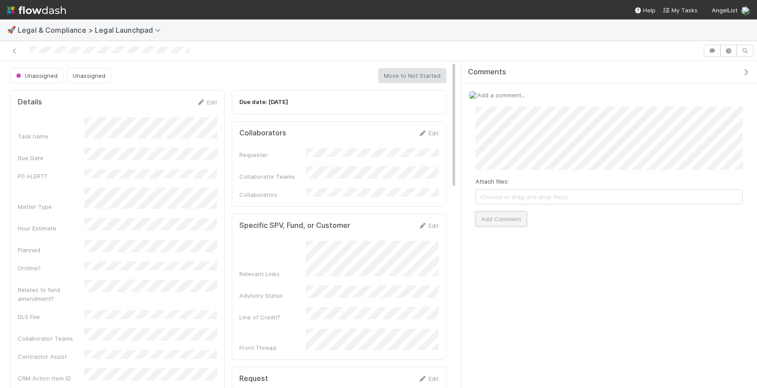
click at [512, 226] on button "Add Comment" at bounding box center [500, 219] width 51 height 15
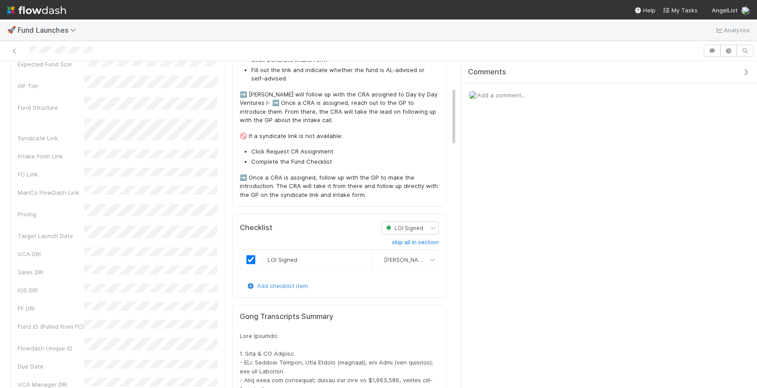
scroll to position [145, 0]
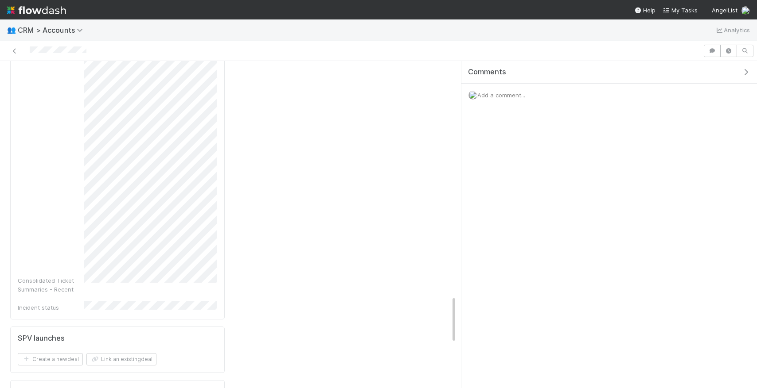
scroll to position [1913, 0]
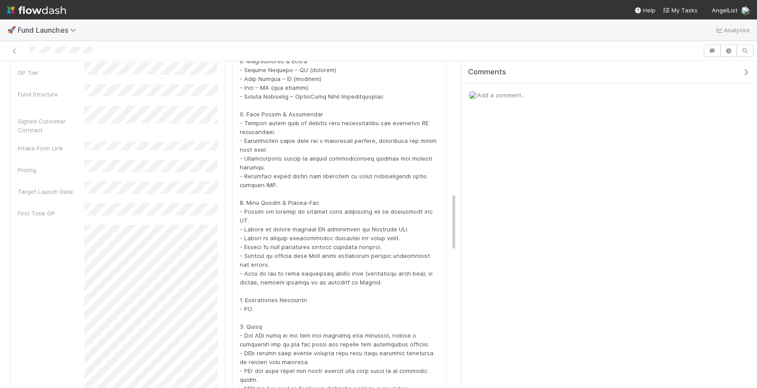
scroll to position [730, 0]
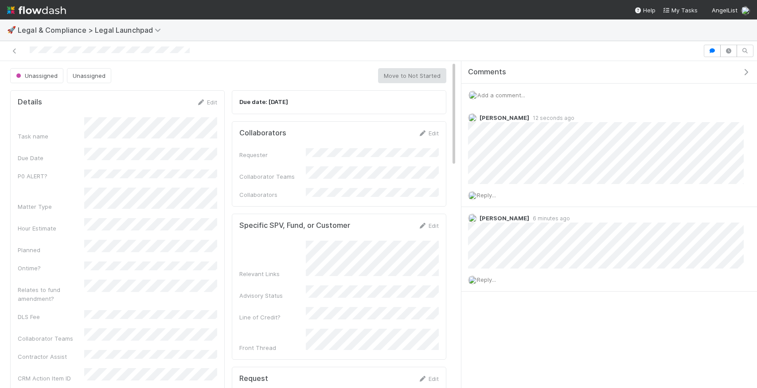
click at [506, 99] on div "Add a comment..." at bounding box center [608, 95] width 295 height 23
click at [505, 94] on span "Add a comment..." at bounding box center [501, 95] width 48 height 7
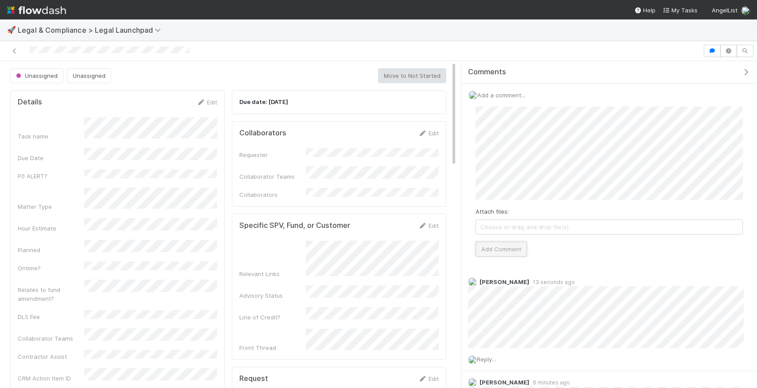
click at [490, 244] on button "Add Comment" at bounding box center [500, 249] width 51 height 15
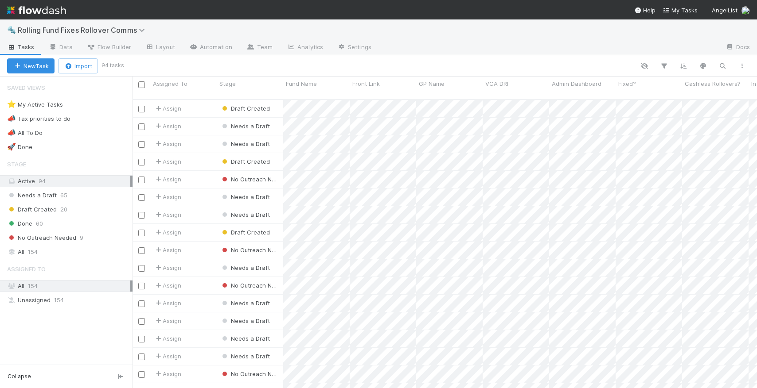
scroll to position [296, 624]
click at [718, 64] on icon "button" at bounding box center [722, 66] width 9 height 8
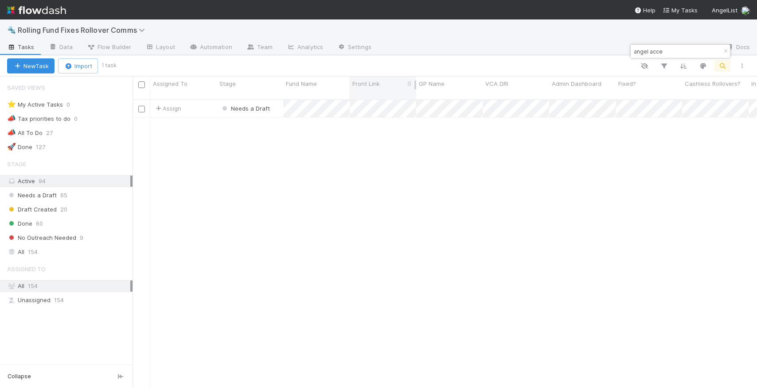
type input "angel acce"
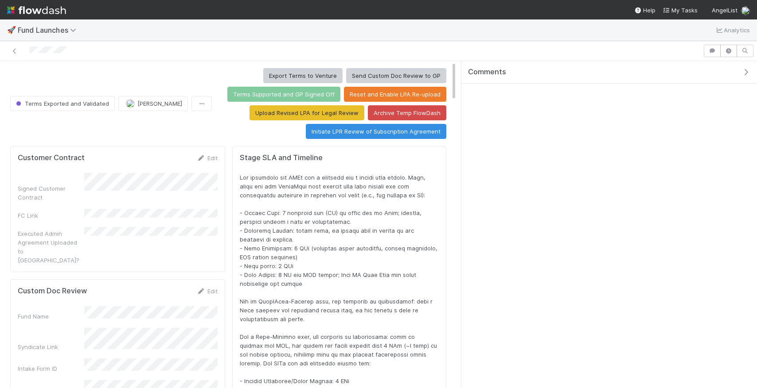
scroll to position [180, 421]
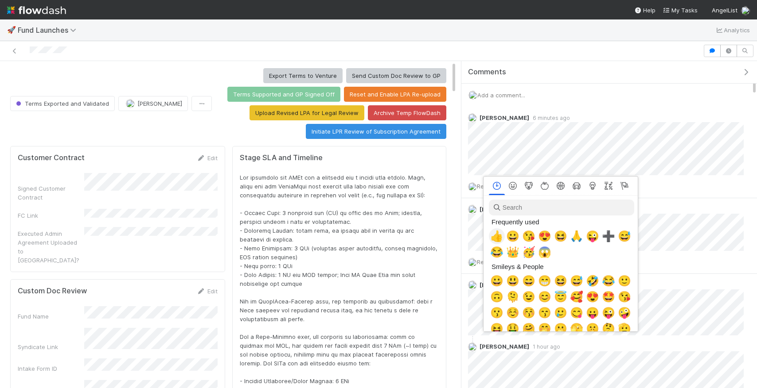
click at [497, 238] on span "👍" at bounding box center [496, 236] width 13 height 12
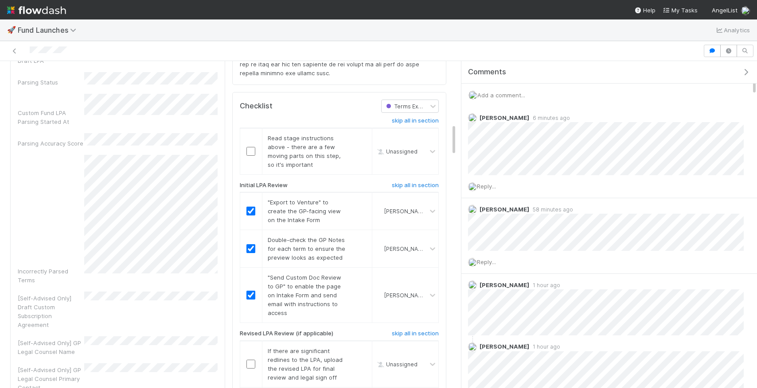
scroll to position [625, 0]
click at [252, 148] on input "checkbox" at bounding box center [250, 151] width 9 height 9
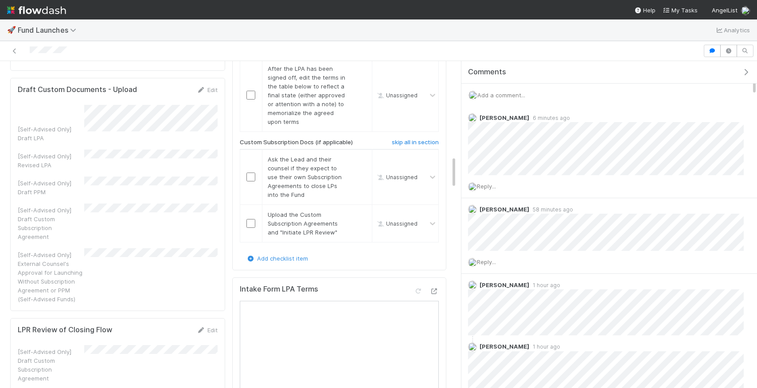
scroll to position [950, 0]
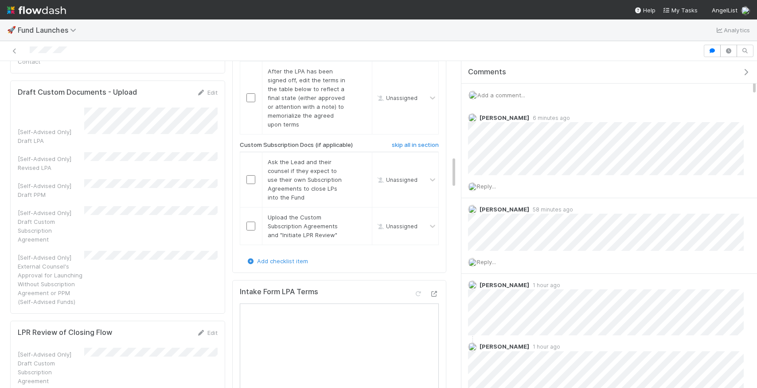
checkbox input "true"
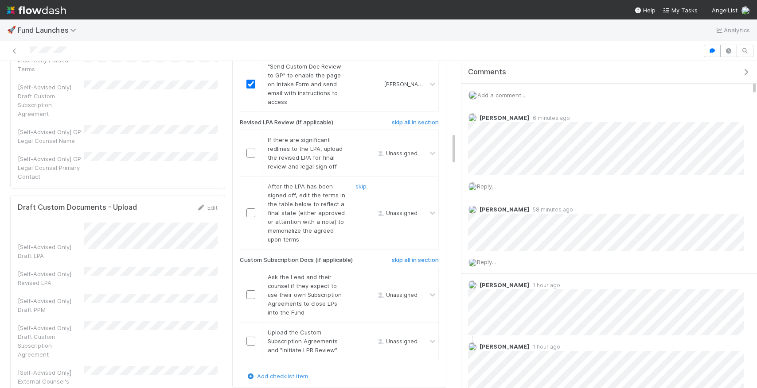
scroll to position [863, 0]
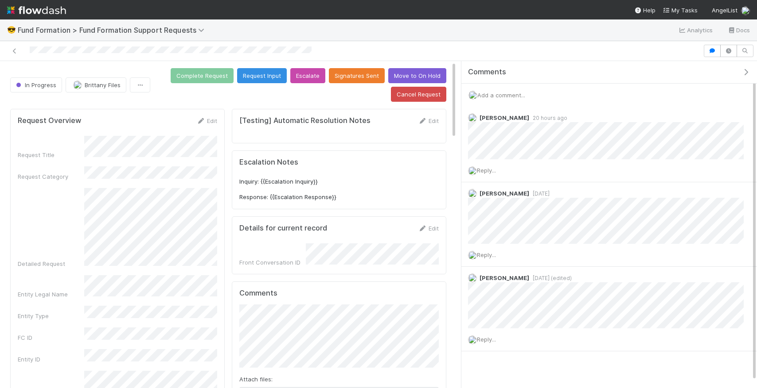
click at [504, 97] on span "Add a comment..." at bounding box center [501, 95] width 48 height 7
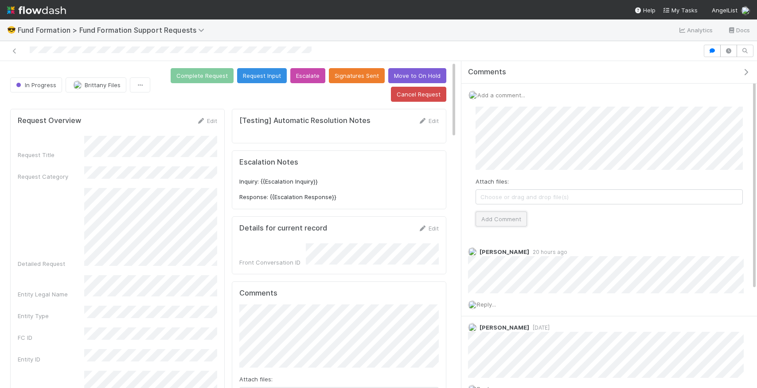
click at [516, 216] on button "Add Comment" at bounding box center [500, 219] width 51 height 15
